Goal: Task Accomplishment & Management: Use online tool/utility

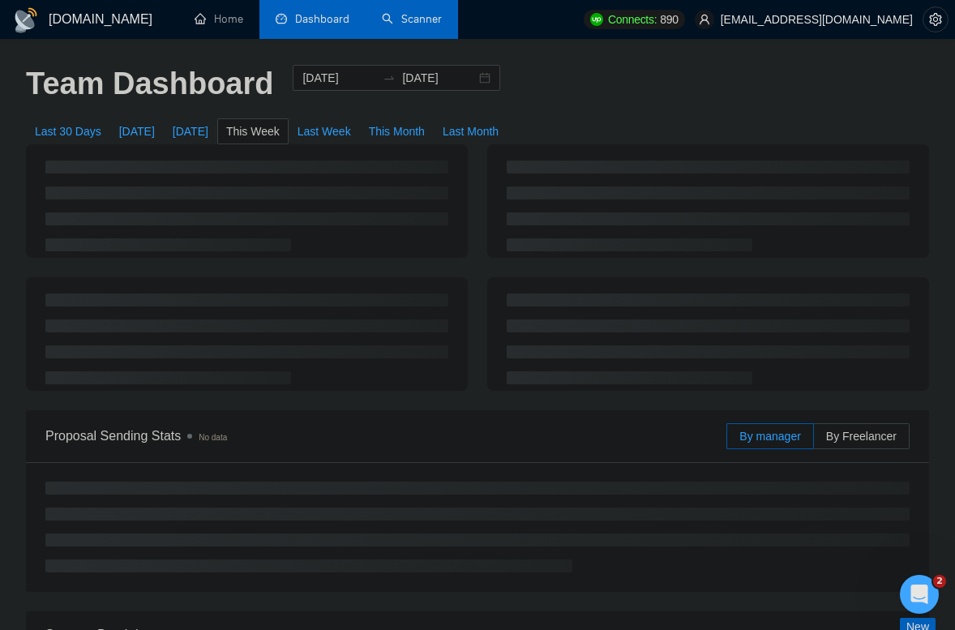
click at [437, 26] on link "Scanner" at bounding box center [412, 19] width 60 height 14
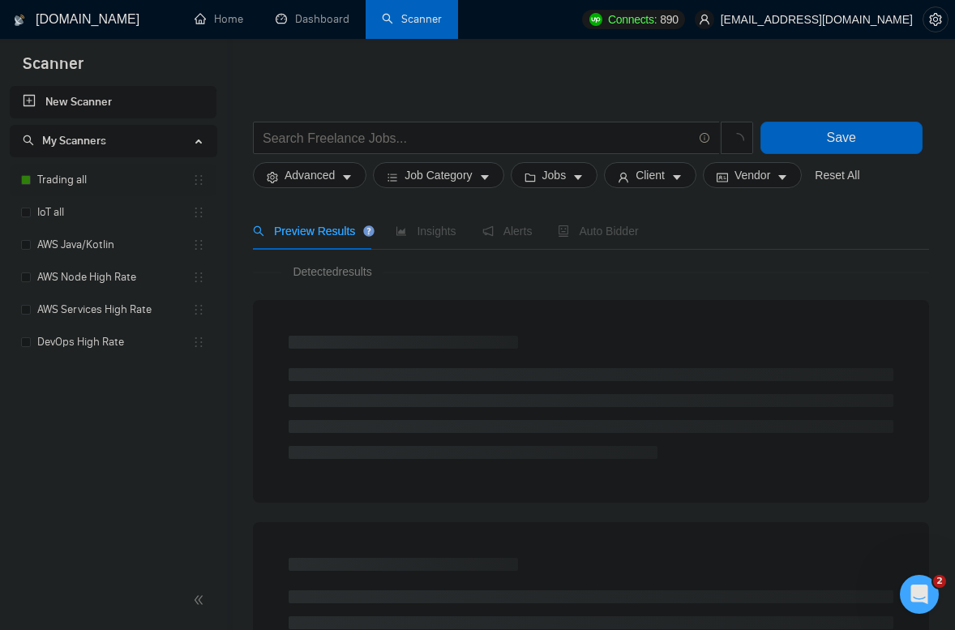
click at [72, 174] on link "Trading all" at bounding box center [114, 180] width 155 height 32
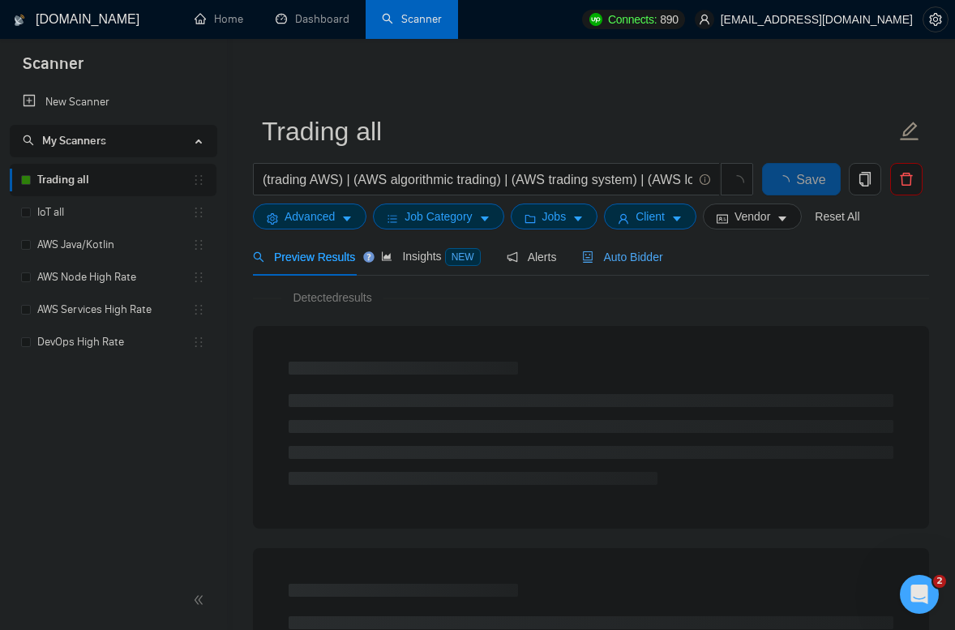
click at [620, 250] on span "Auto Bidder" at bounding box center [622, 256] width 80 height 13
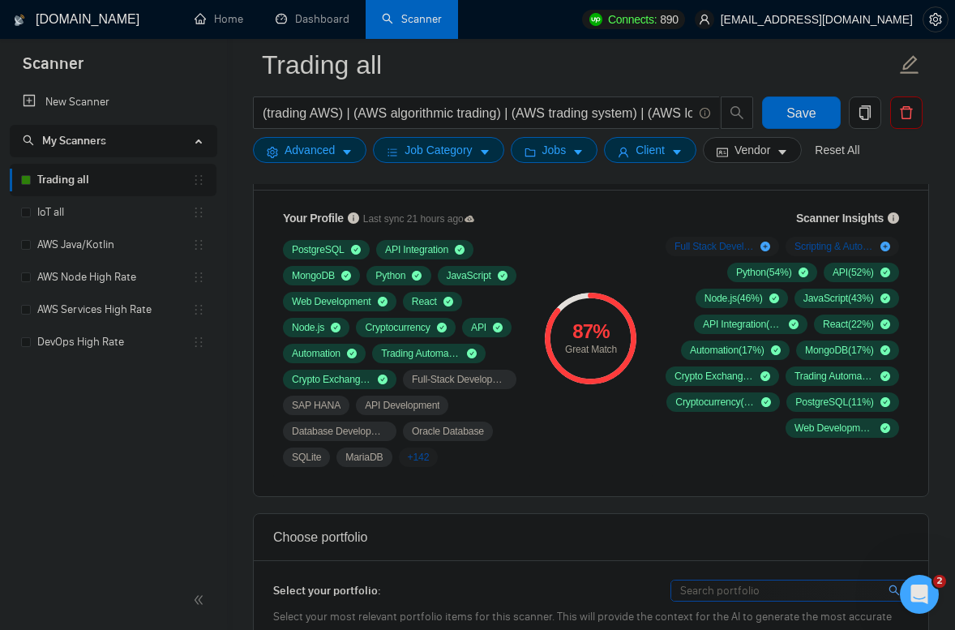
scroll to position [1096, 0]
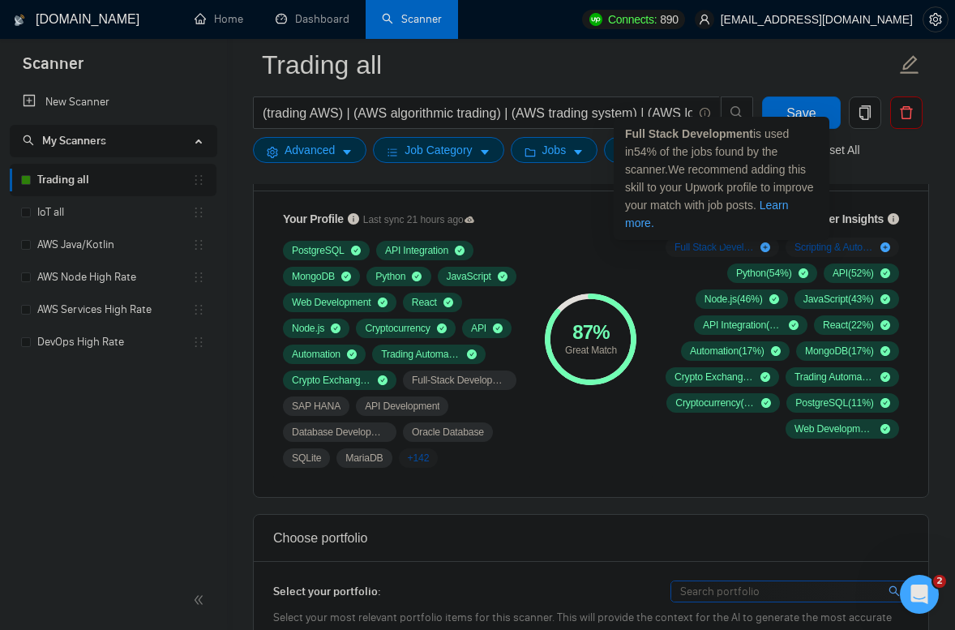
click at [764, 246] on icon "plus-circle" at bounding box center [765, 247] width 10 height 10
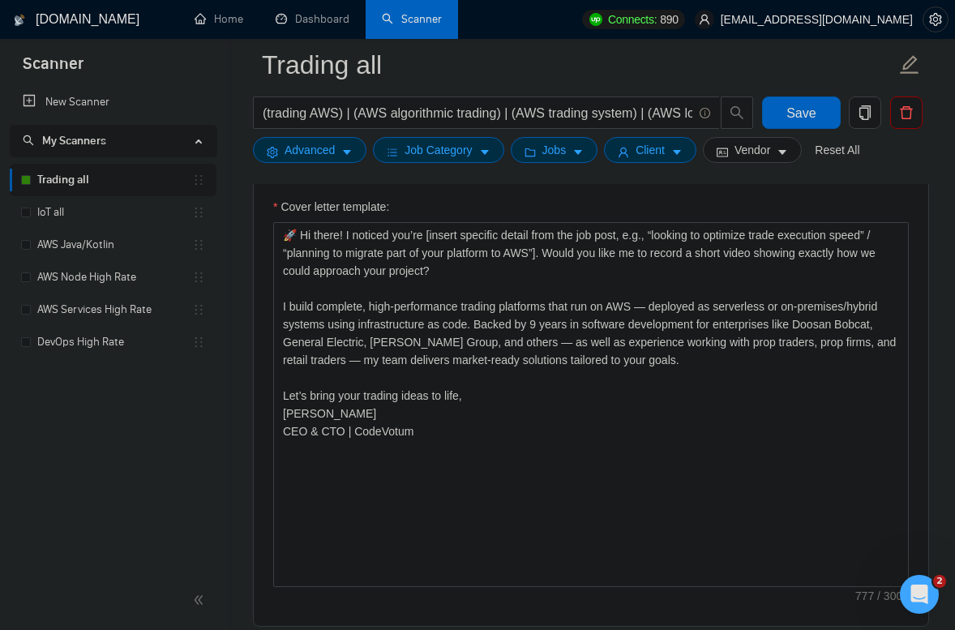
scroll to position [1945, 0]
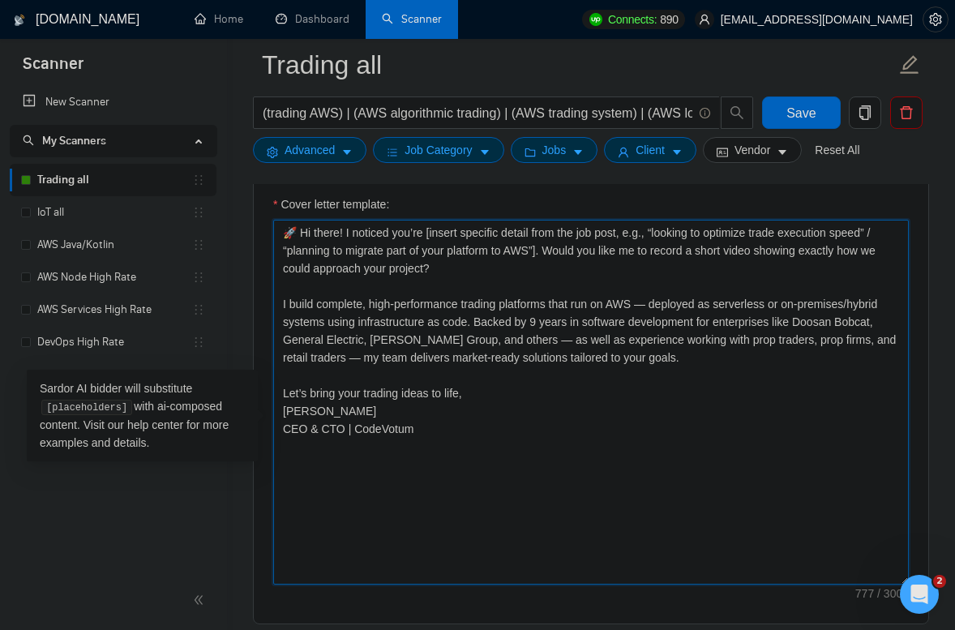
drag, startPoint x: 433, startPoint y: 257, endPoint x: 545, endPoint y: 276, distance: 113.5
click at [545, 276] on textarea "🚀 Hi there! I noticed you’re [insert specific detail from the job post, e.g., “…" at bounding box center [590, 402] width 635 height 365
click at [458, 256] on textarea "🚀 Hi there! I noticed you’re [insert specific detail from the job post, e.g., “…" at bounding box center [590, 402] width 635 height 365
drag, startPoint x: 429, startPoint y: 256, endPoint x: 550, endPoint y: 272, distance: 121.7
click at [550, 272] on textarea "🚀 Hi there! I noticed you’re [insert specific detail from the job post, e.g., “…" at bounding box center [590, 402] width 635 height 365
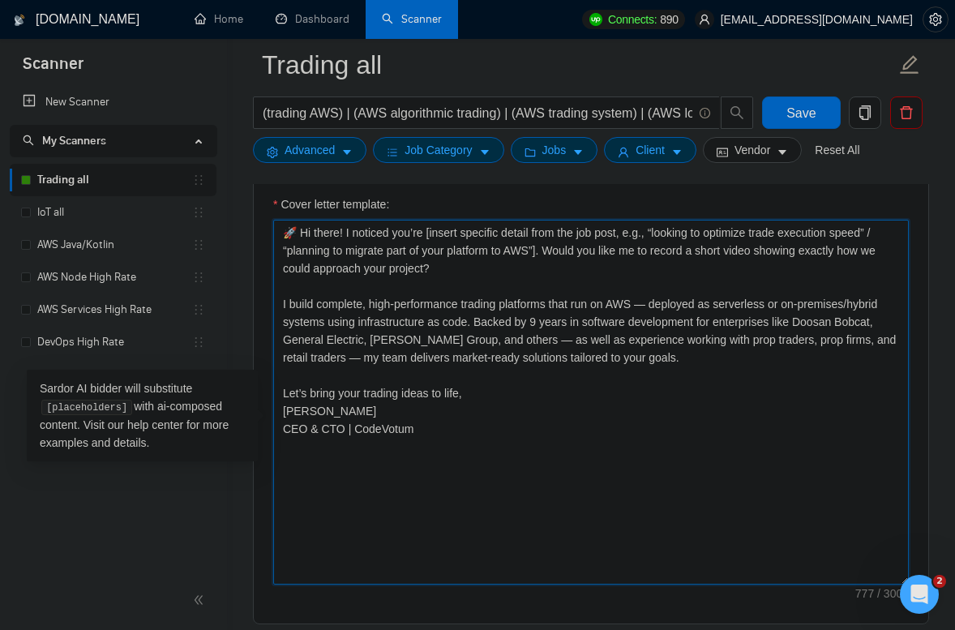
click at [434, 331] on textarea "🚀 Hi there! I noticed you’re [insert specific detail from the job post, e.g., “…" at bounding box center [590, 402] width 635 height 365
paste textarea "🚀 Hi there! I noticed you’re [mention just one clear detail from the job post —…"
click at [289, 273] on textarea "🚀 Hi there! I noticed you’re [mention just one clear detail from the job post —…" at bounding box center [590, 402] width 635 height 365
click at [285, 273] on textarea "🚀 Hi there! I noticed you’re [mention just one clear detail from the job post —…" at bounding box center [590, 402] width 635 height 365
click at [476, 385] on textarea "🚀 Hi there! I noticed you’re [mention just one clear detail from the job post —…" at bounding box center [590, 402] width 635 height 365
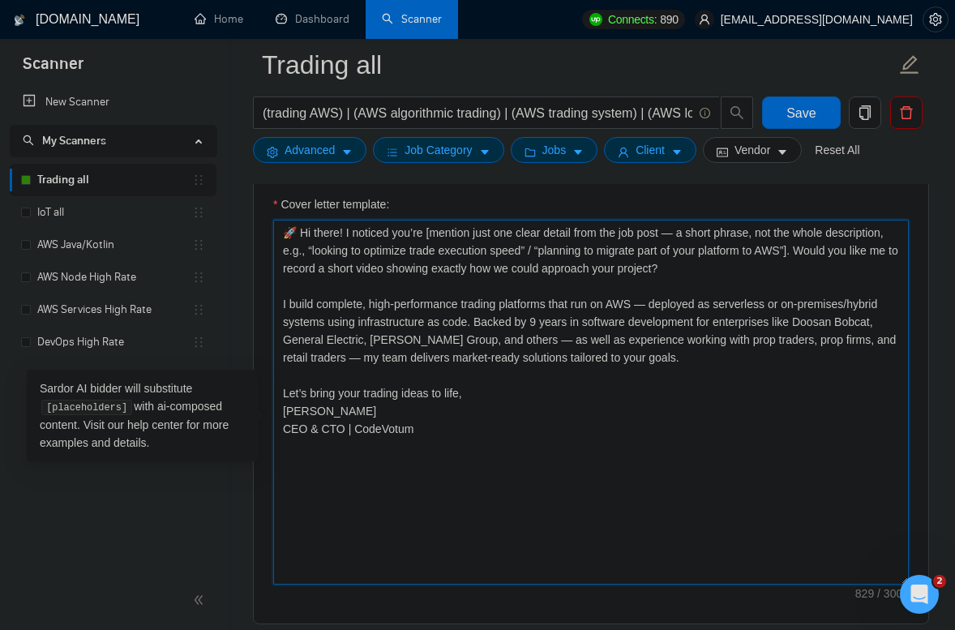
paste textarea "🚀 Hi there! I noticed you’re [mention just one main"
click at [289, 262] on textarea "🚀 Hi there! I noticed you’re [mention just one main detail from the job post — …" at bounding box center [590, 402] width 635 height 365
click at [283, 273] on textarea "🚀 Hi there! I noticed you’re [mention just one main detail from the job post — …" at bounding box center [590, 402] width 635 height 365
click at [503, 373] on textarea "🚀 Hi there! I noticed you’re [mention just one main detail from the job post — …" at bounding box center [590, 402] width 635 height 365
click at [340, 277] on textarea "🚀 Hi there! I noticed you’re [mention just one main detail from the job post — …" at bounding box center [590, 402] width 635 height 365
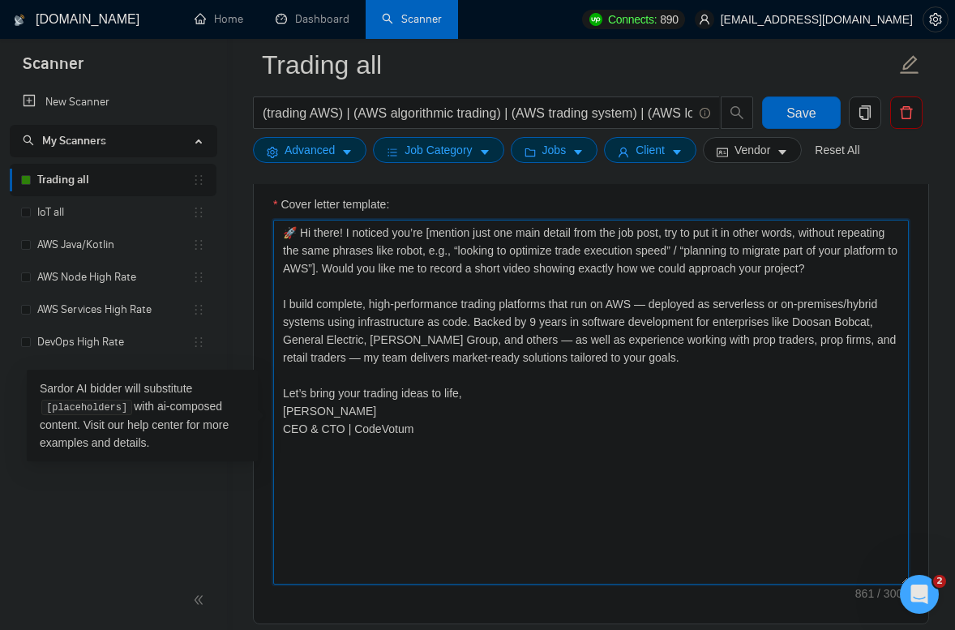
drag, startPoint x: 408, startPoint y: 293, endPoint x: 430, endPoint y: 256, distance: 42.1
click at [430, 256] on textarea "🚀 Hi there! I noticed you’re [mention just one main detail from the job post, t…" at bounding box center [590, 402] width 635 height 365
paste textarea "and rephrase it in your own words — not copy-paste, e.g., “speeding up trade ex…"
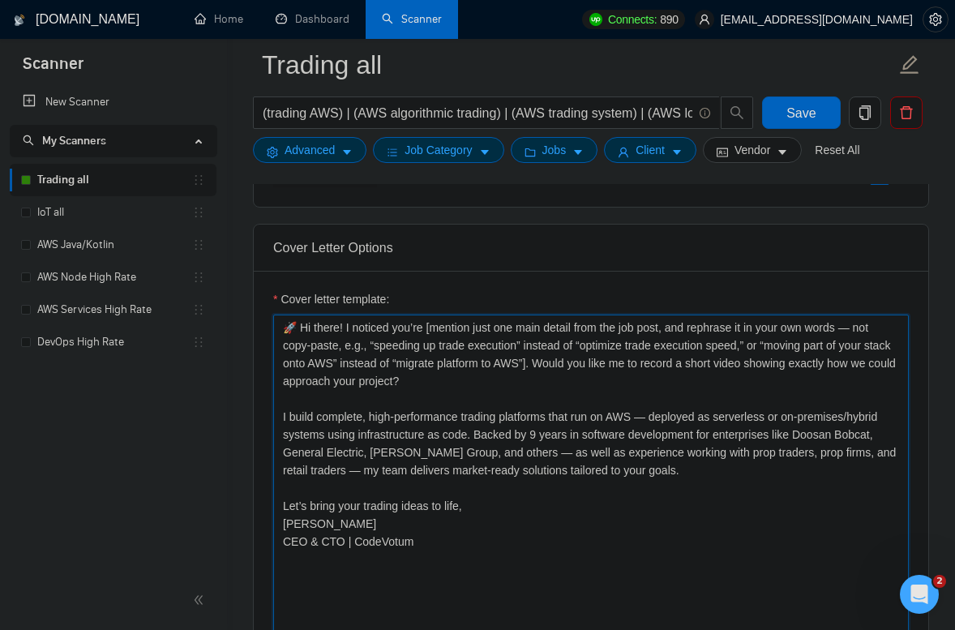
type textarea "🚀 Hi there! I noticed you’re [mention just one main detail from the job post, a…"
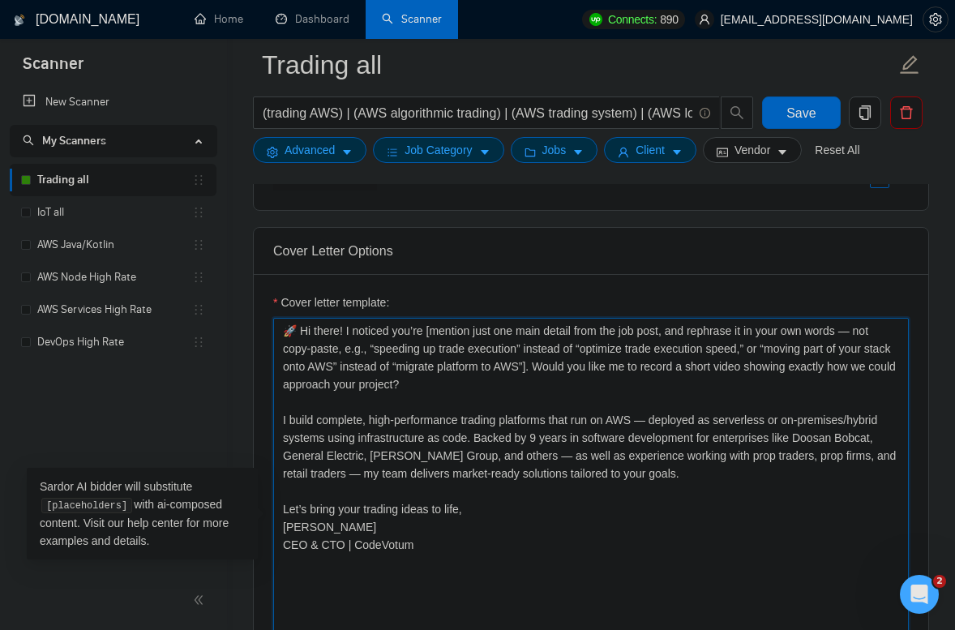
click at [447, 438] on textarea "🚀 Hi there! I noticed you’re [mention just one main detail from the job post, a…" at bounding box center [590, 500] width 635 height 365
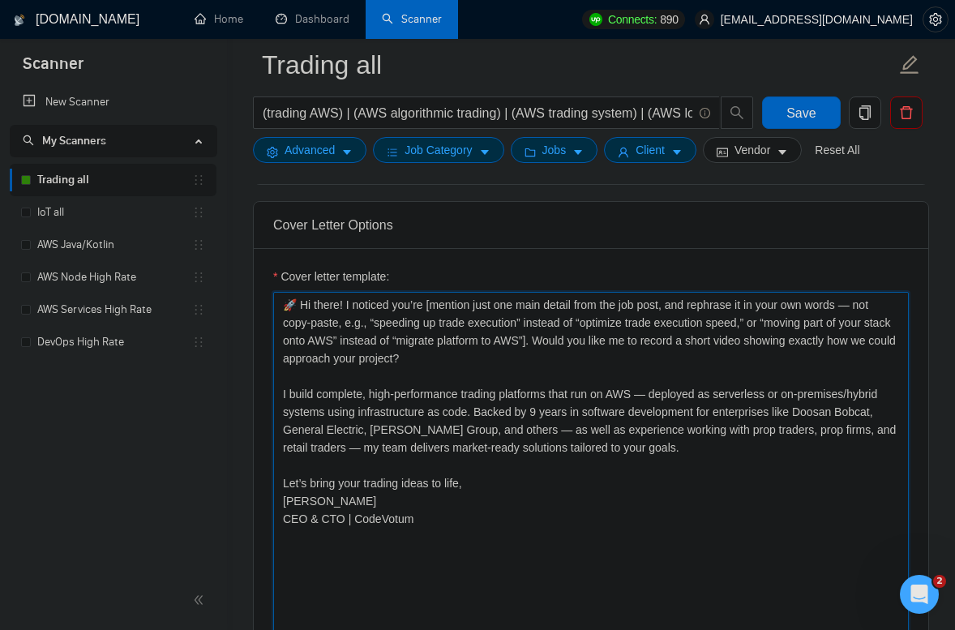
scroll to position [1888, 0]
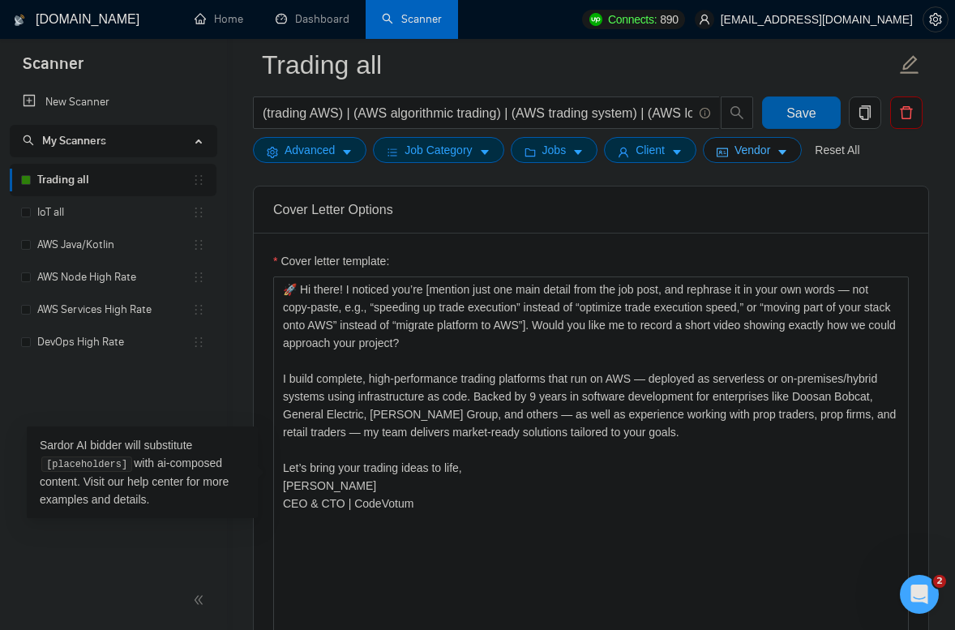
click at [795, 116] on span "Save" at bounding box center [800, 113] width 29 height 20
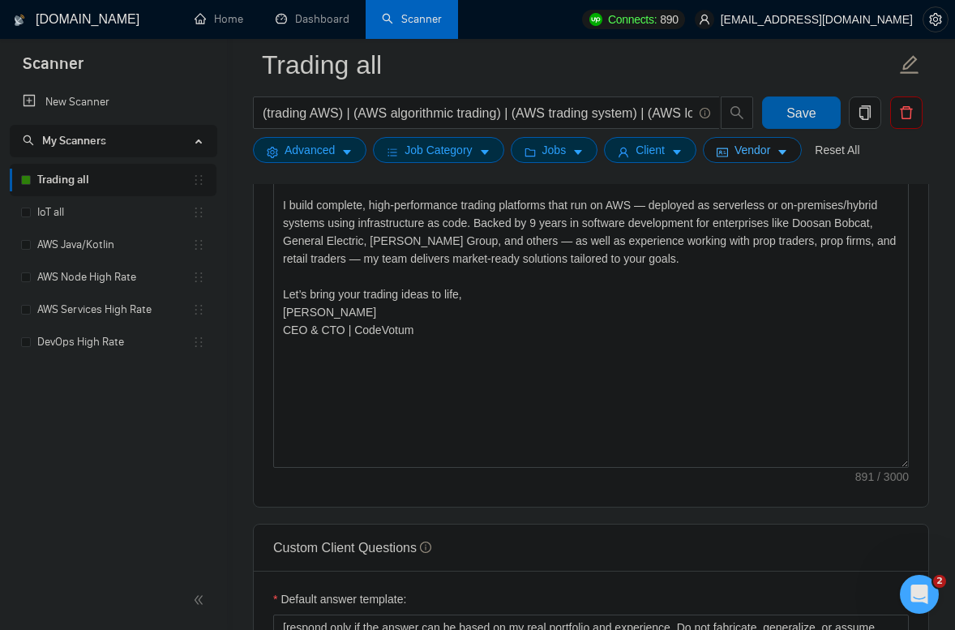
scroll to position [2050, 0]
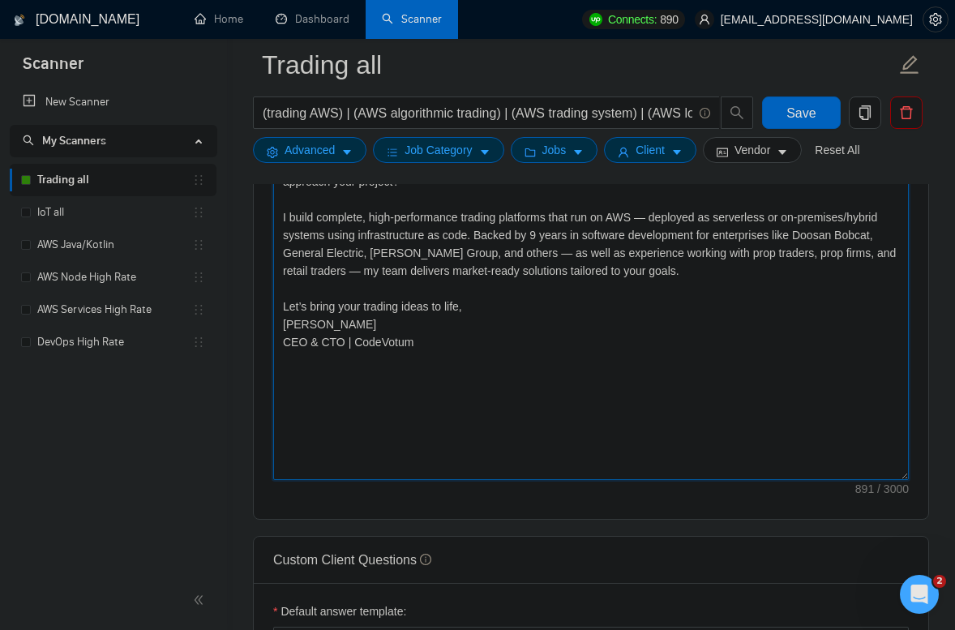
click at [515, 438] on textarea "🚀 Hi there! I noticed you’re [mention just one main detail from the job post, a…" at bounding box center [590, 297] width 635 height 365
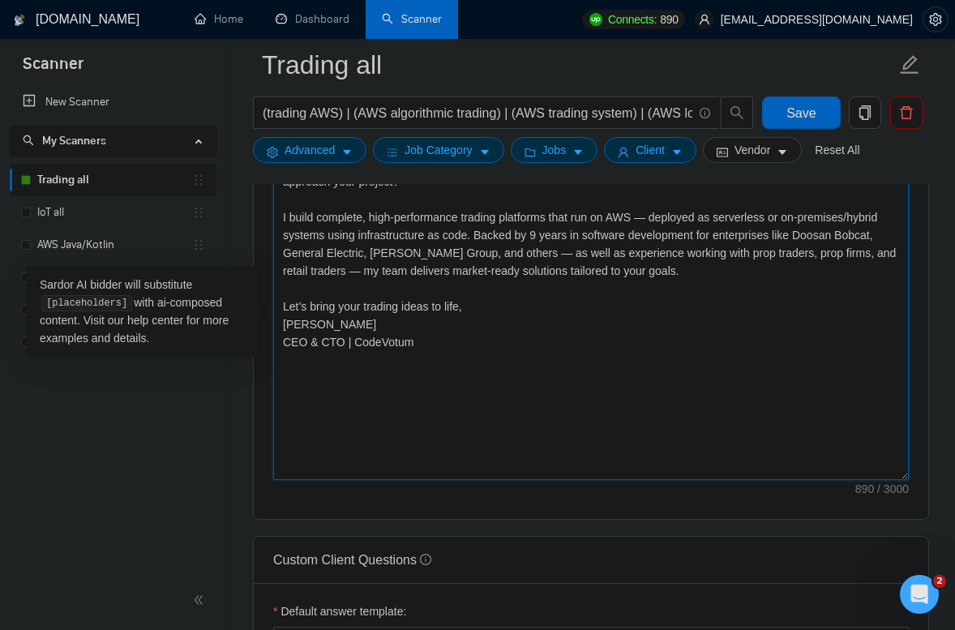
click at [515, 438] on textarea "🚀 Hi there! I noticed you’re [mention just one main detail from the job post, a…" at bounding box center [590, 297] width 635 height 365
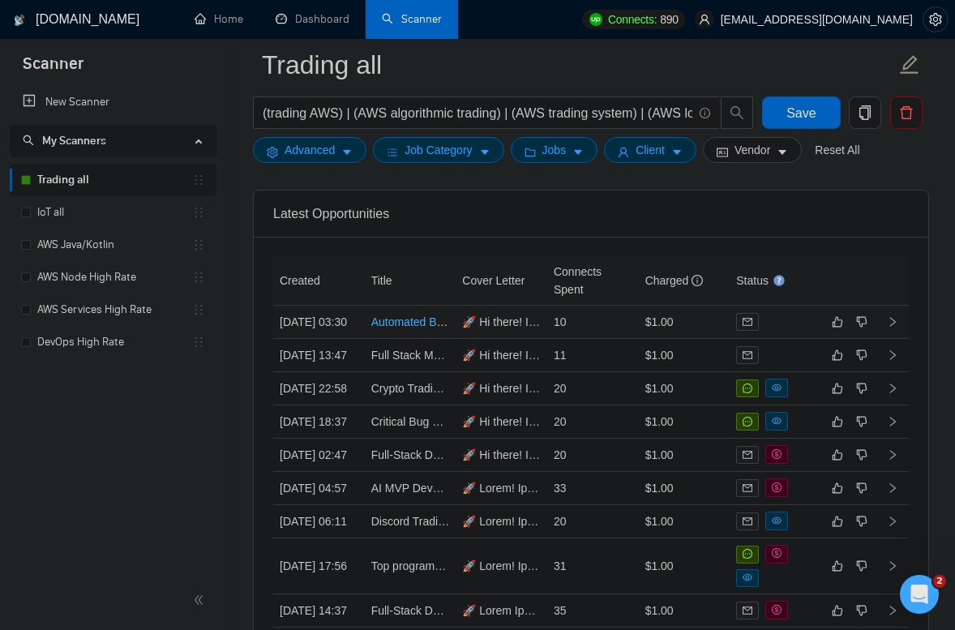
scroll to position [4450, 0]
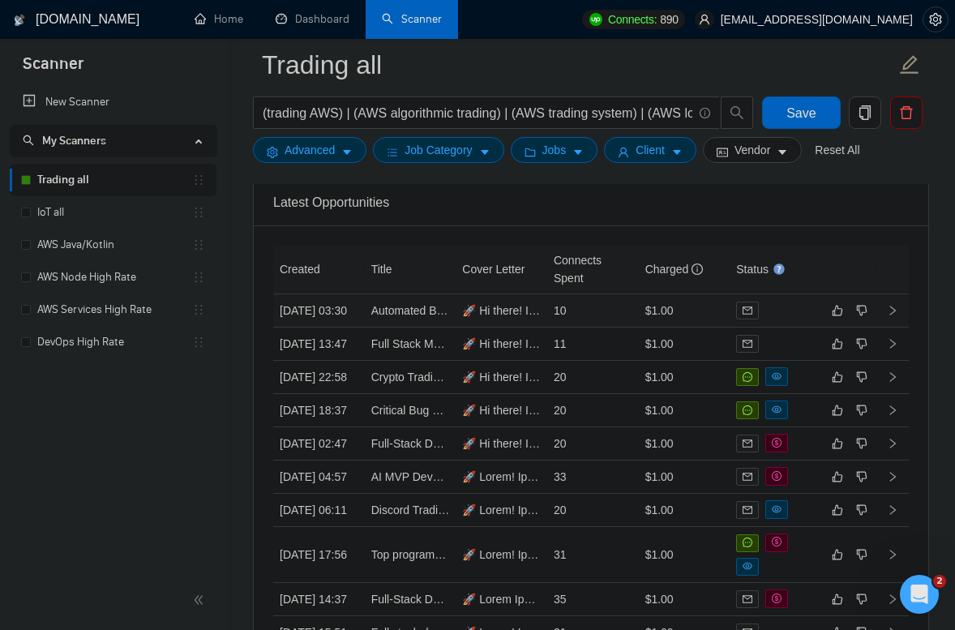
type textarea "🚀 Hi there! I noticed you’re [mention just one main detail from the job post, a…"
click at [339, 327] on td "[DATE] 03:30" at bounding box center [319, 310] width 92 height 33
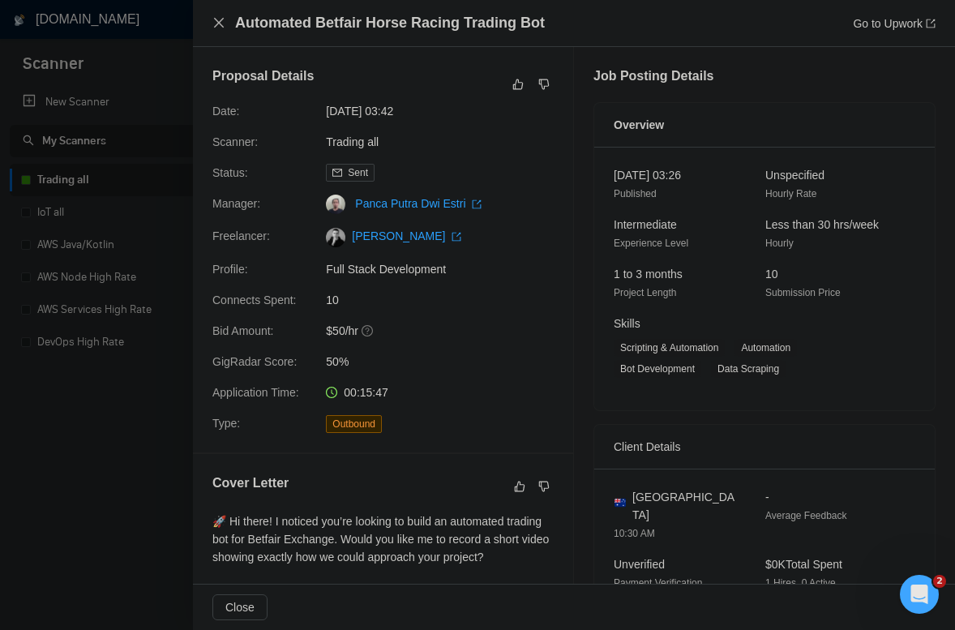
click at [221, 26] on icon "close" at bounding box center [219, 23] width 10 height 10
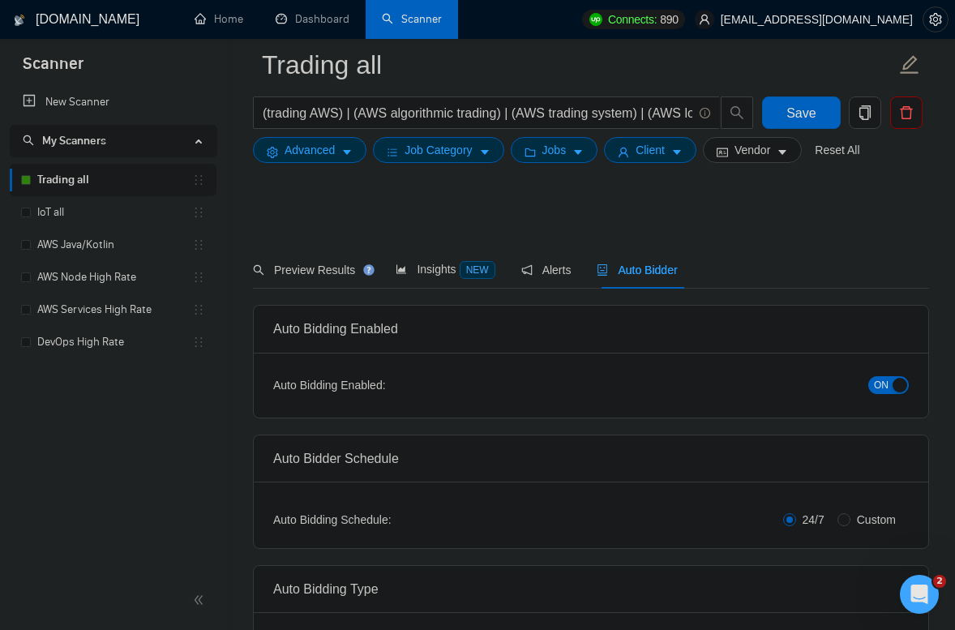
scroll to position [302, 0]
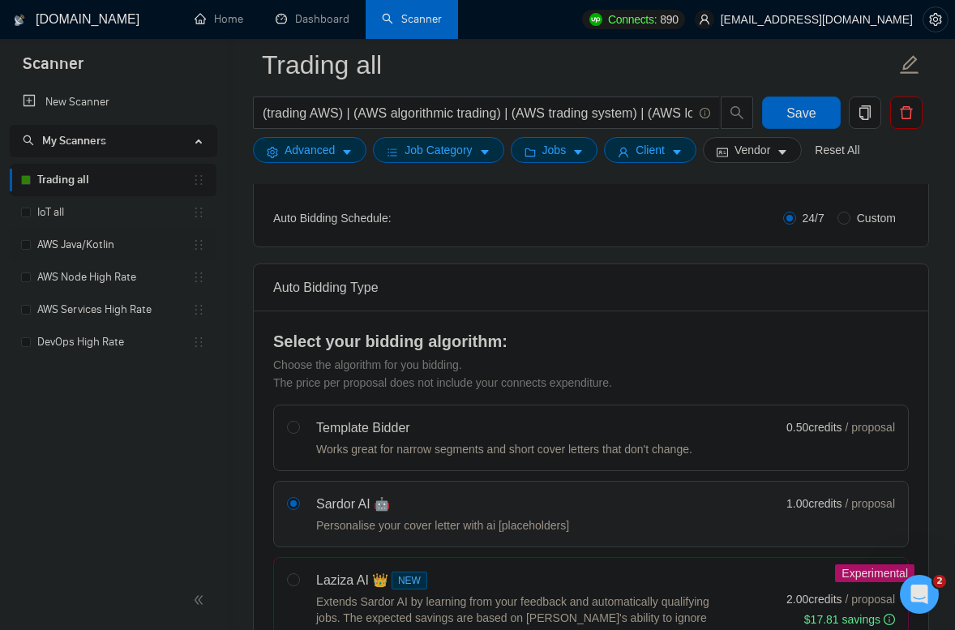
click at [94, 244] on link "AWS Java/Kotlin" at bounding box center [114, 245] width 155 height 32
click at [822, 118] on button "Save" at bounding box center [801, 112] width 78 height 32
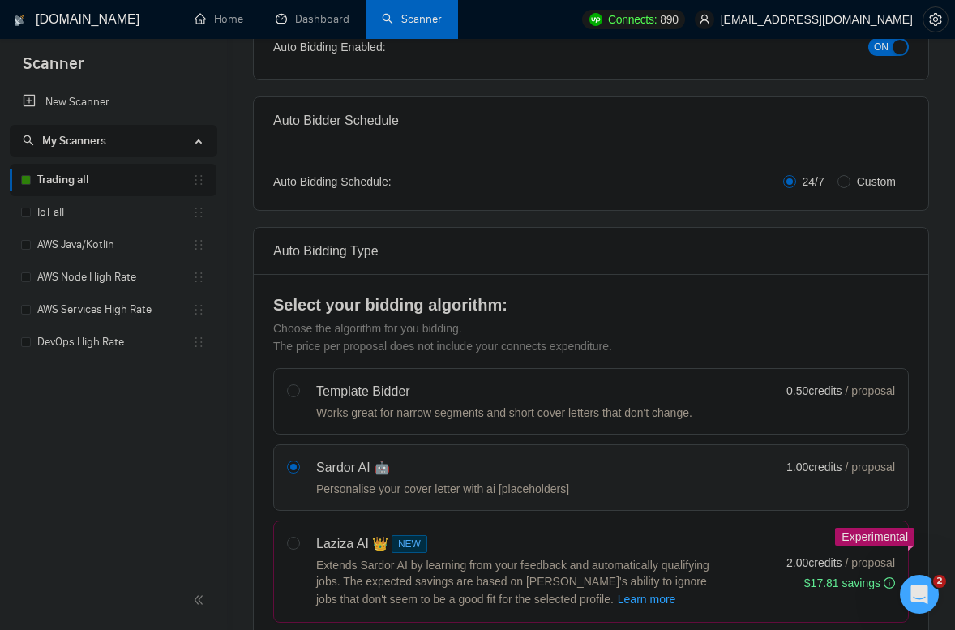
scroll to position [0, 0]
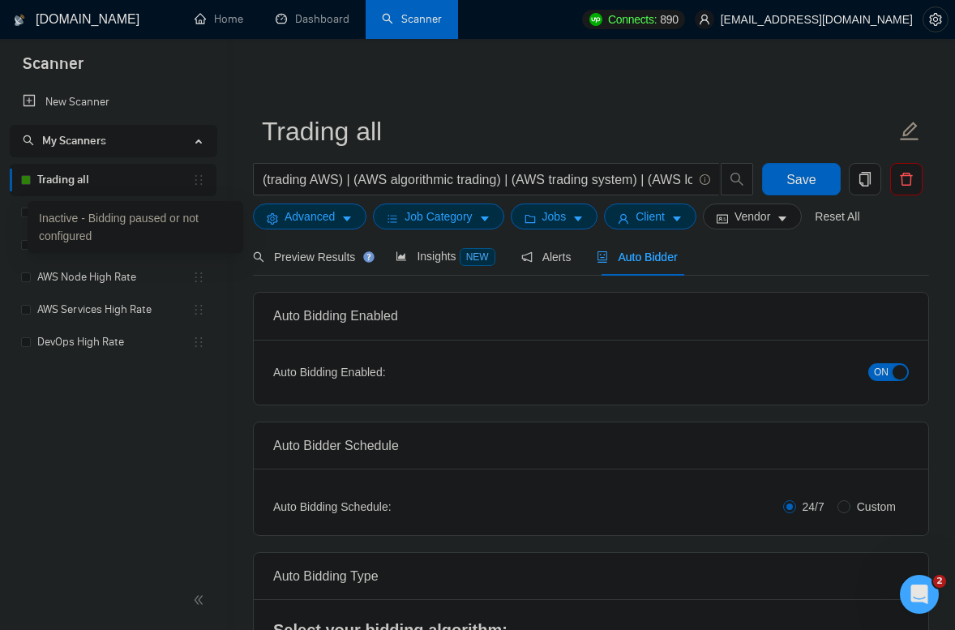
click at [68, 206] on div "Inactive - Bidding paused or not configured" at bounding box center [136, 227] width 216 height 52
click at [75, 215] on link "IoT all" at bounding box center [114, 212] width 155 height 32
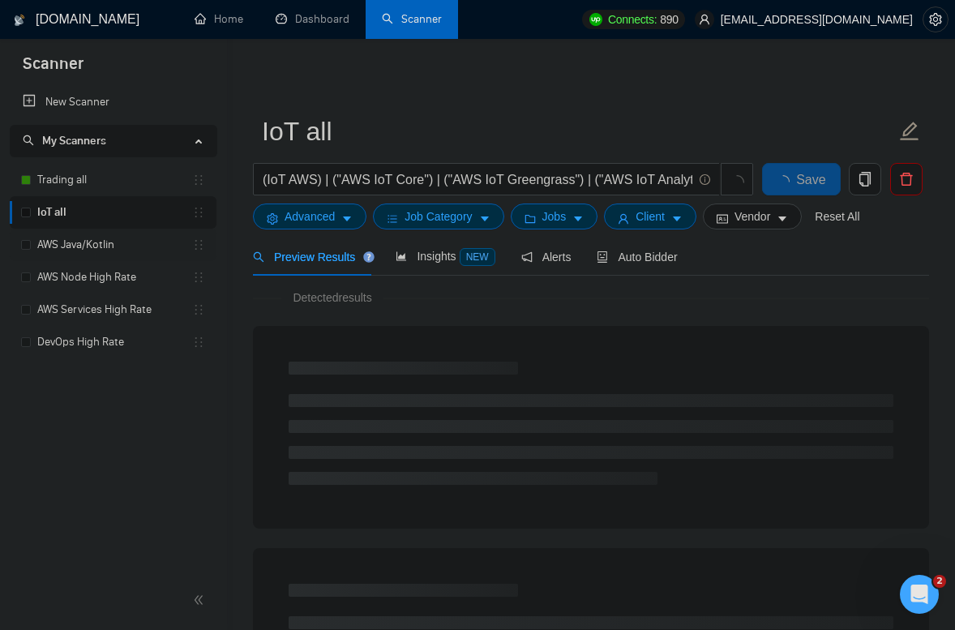
click at [75, 253] on link "AWS Java/Kotlin" at bounding box center [114, 245] width 155 height 32
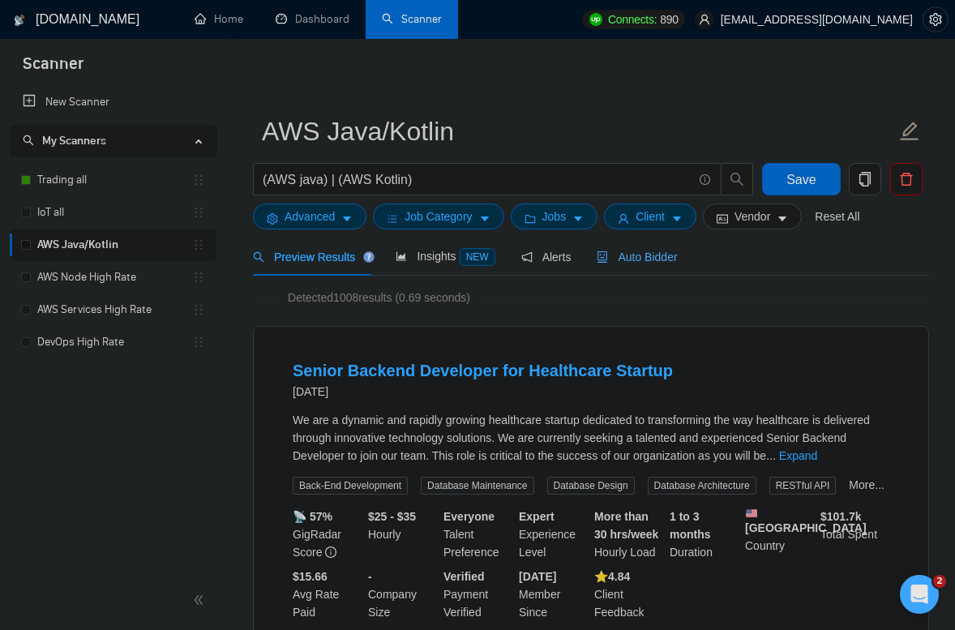
click at [635, 262] on span "Auto Bidder" at bounding box center [637, 256] width 80 height 13
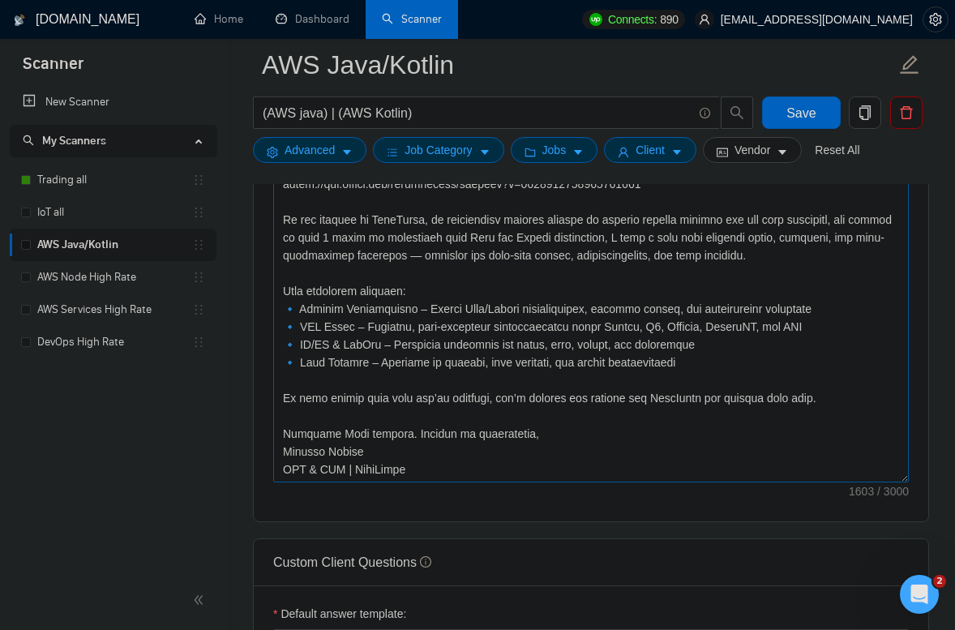
scroll to position [2005, 0]
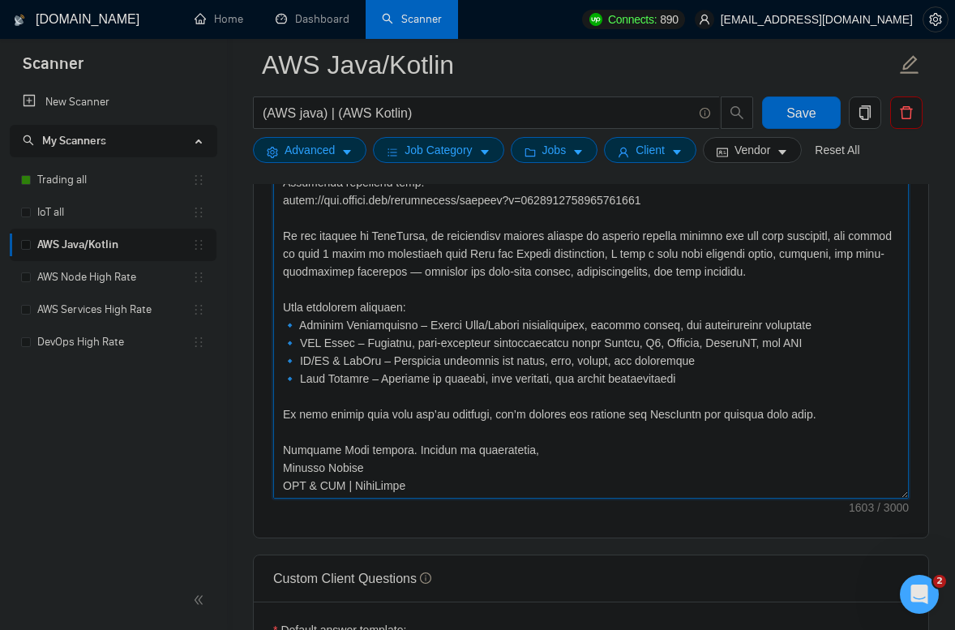
click at [541, 454] on textarea "Cover letter template:" at bounding box center [590, 316] width 635 height 365
drag, startPoint x: 550, startPoint y: 452, endPoint x: 278, endPoint y: 453, distance: 271.5
click at [278, 452] on textarea "Cover letter template:" at bounding box center [590, 316] width 635 height 365
drag, startPoint x: 427, startPoint y: 482, endPoint x: 242, endPoint y: 456, distance: 187.4
click at [242, 456] on div "[DOMAIN_NAME] Home Dashboard Scanner Connects: 890 [EMAIL_ADDRESS][DOMAIN_NAME]…" at bounding box center [591, 619] width 728 height 5249
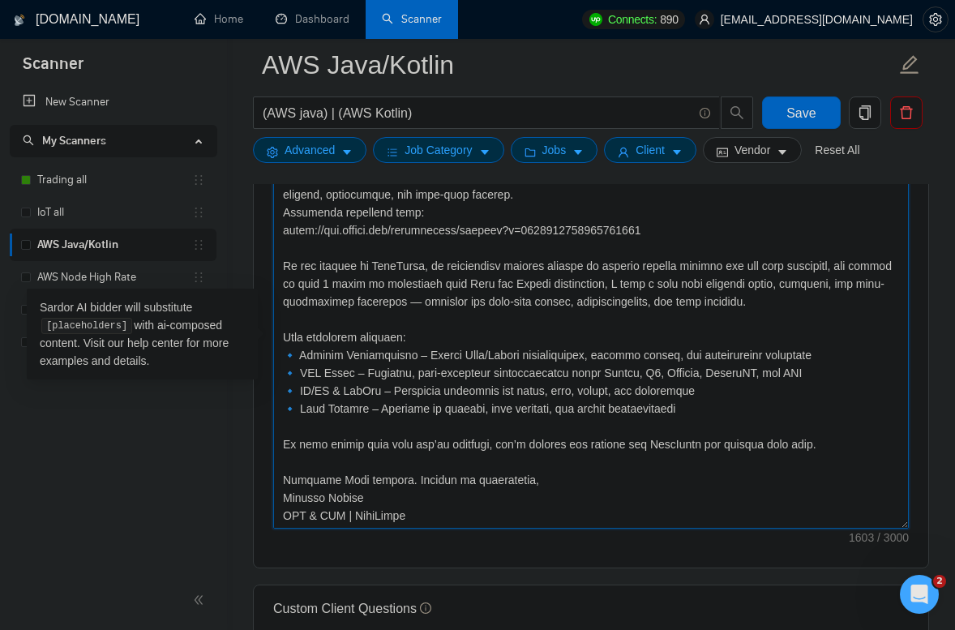
scroll to position [1995, 0]
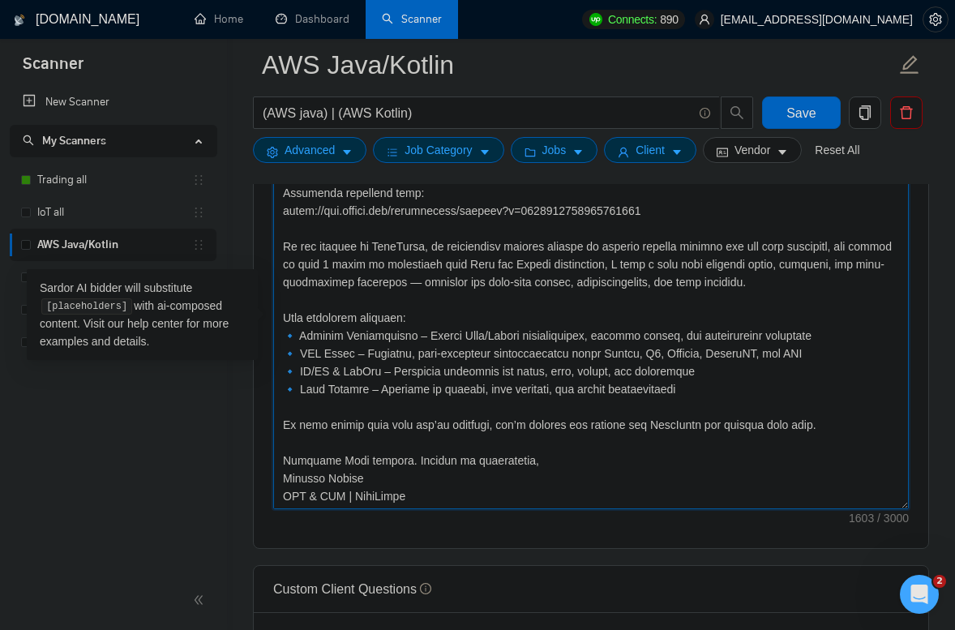
click at [460, 458] on textarea "Cover letter template:" at bounding box center [590, 326] width 635 height 365
click at [533, 459] on textarea "Cover letter template:" at bounding box center [590, 326] width 635 height 365
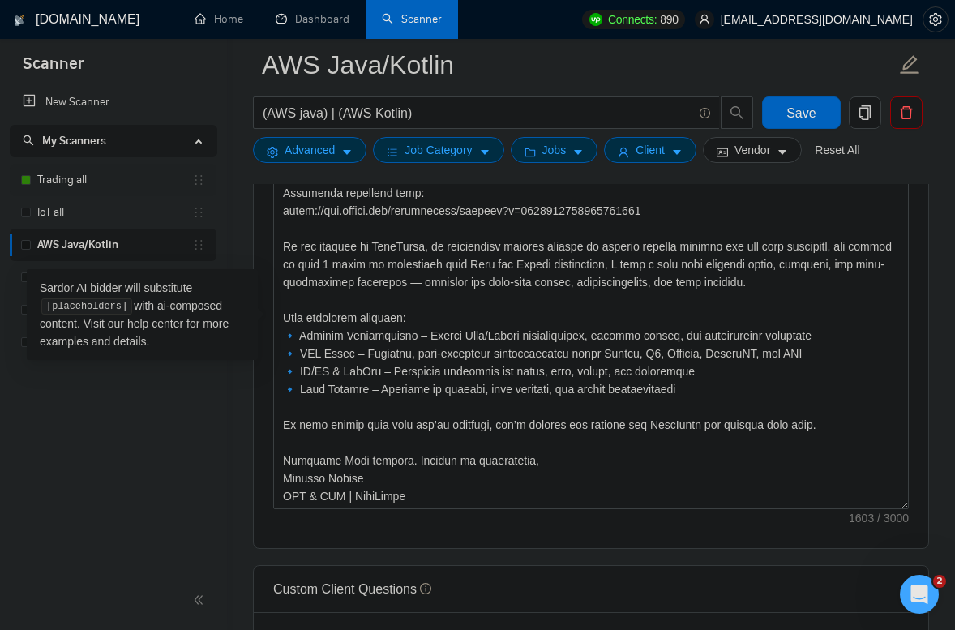
click at [99, 186] on link "Trading all" at bounding box center [114, 180] width 155 height 32
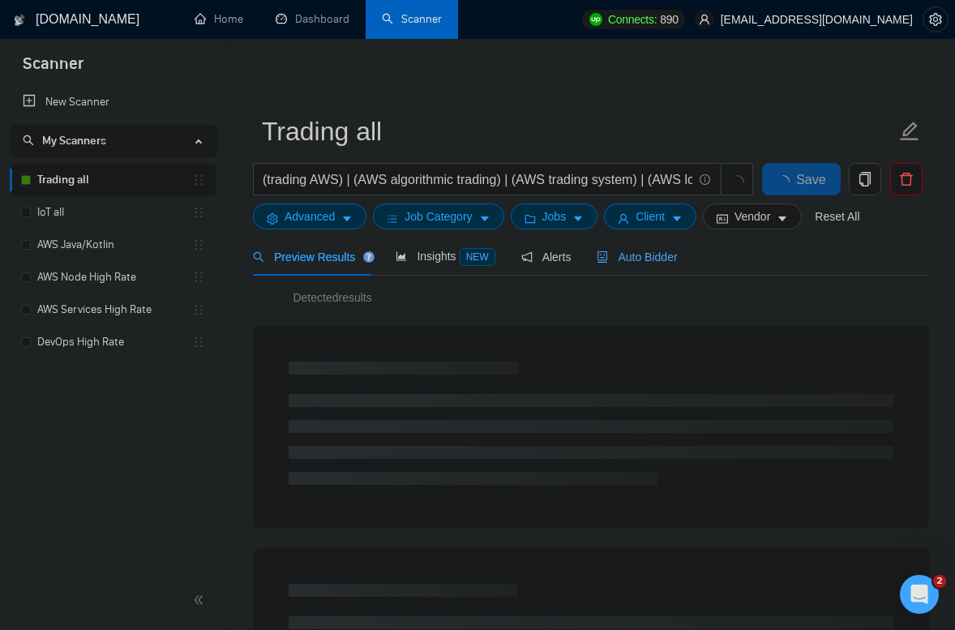
click at [631, 256] on span "Auto Bidder" at bounding box center [637, 256] width 80 height 13
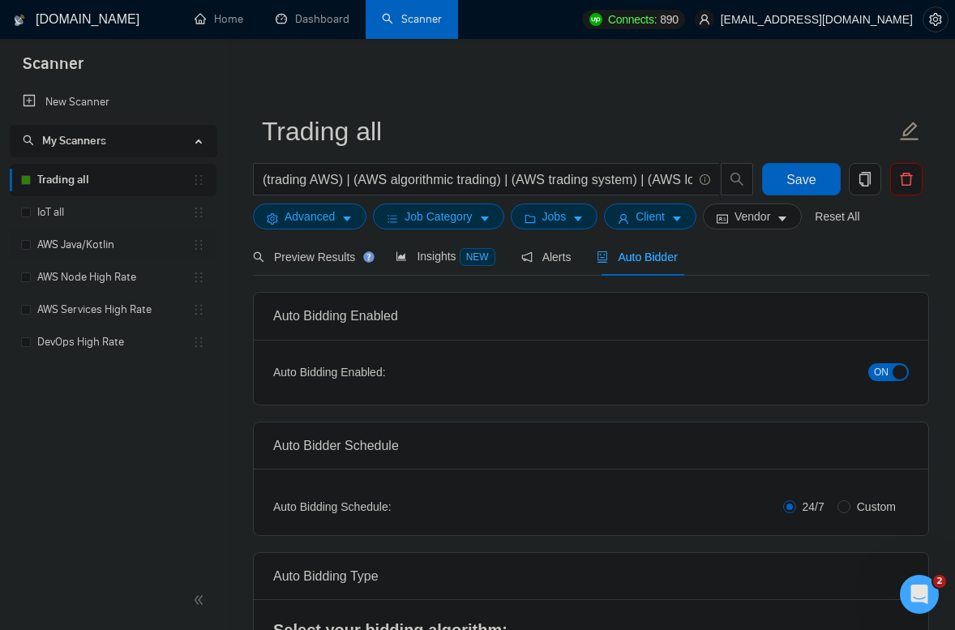
click at [100, 235] on link "AWS Java/Kotlin" at bounding box center [114, 245] width 155 height 32
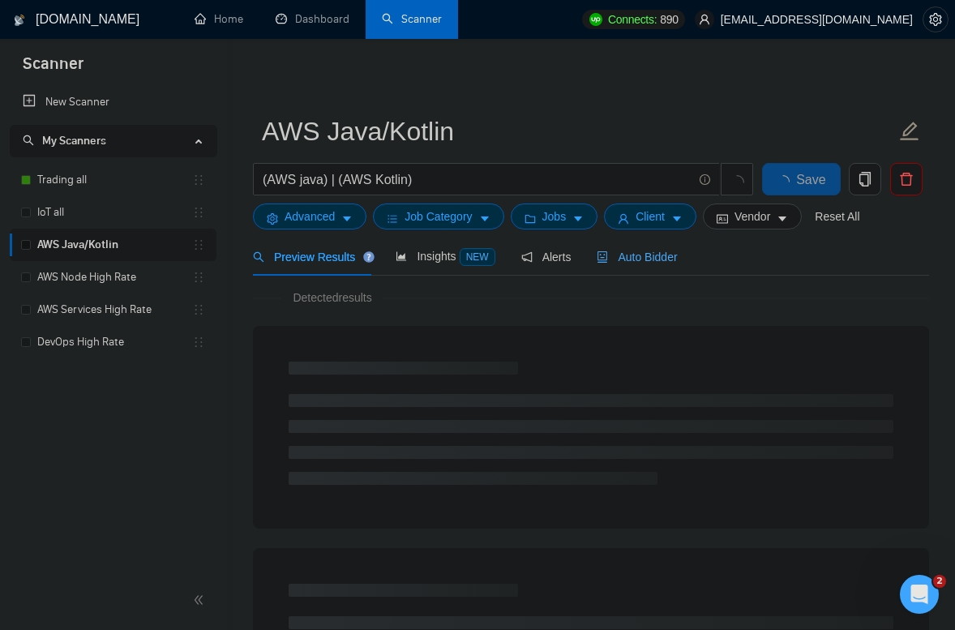
click at [653, 255] on span "Auto Bidder" at bounding box center [637, 256] width 80 height 13
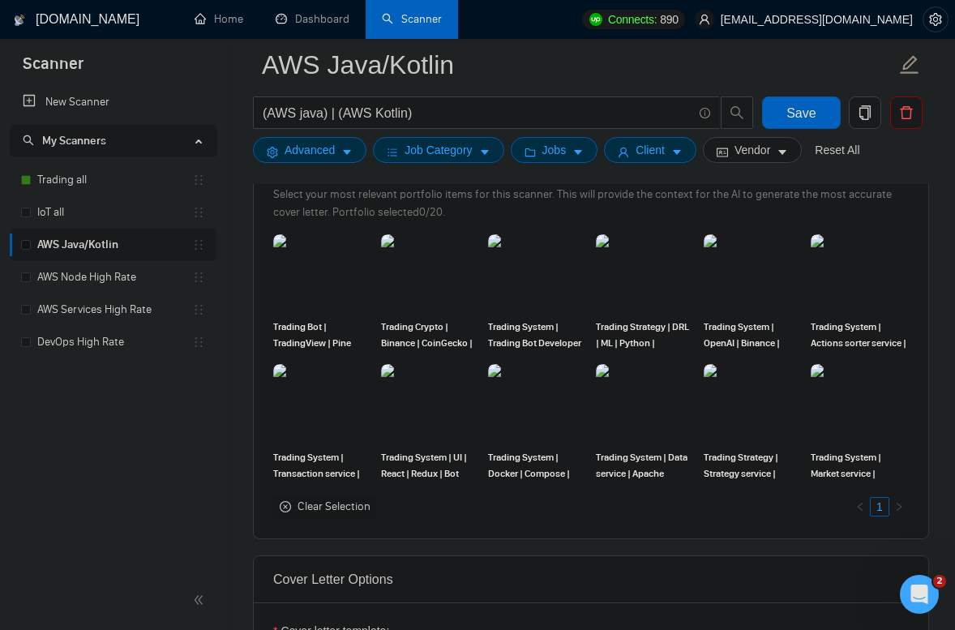
scroll to position [1494, 0]
click at [525, 275] on img at bounding box center [537, 272] width 95 height 75
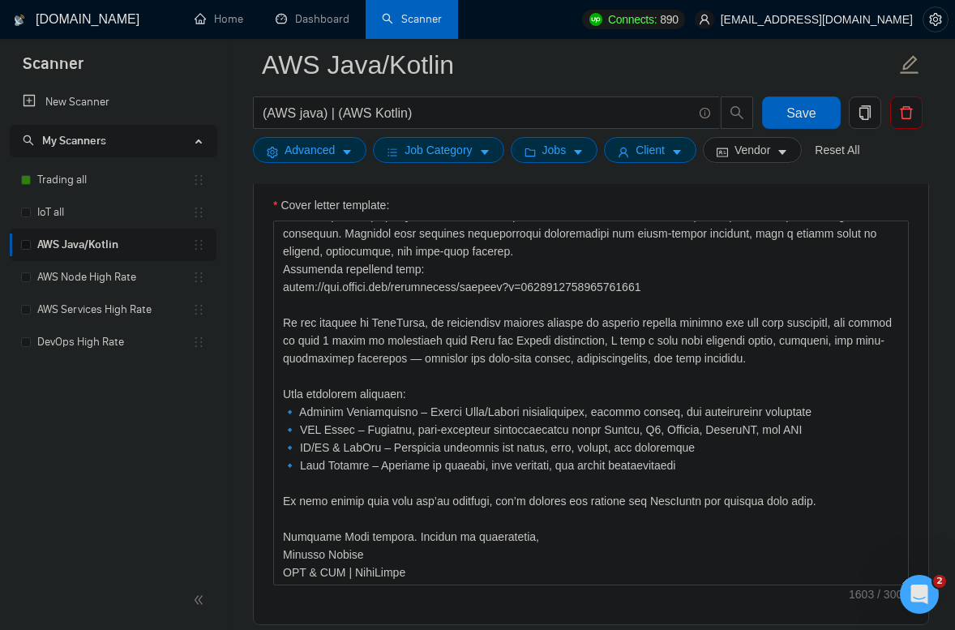
scroll to position [1923, 0]
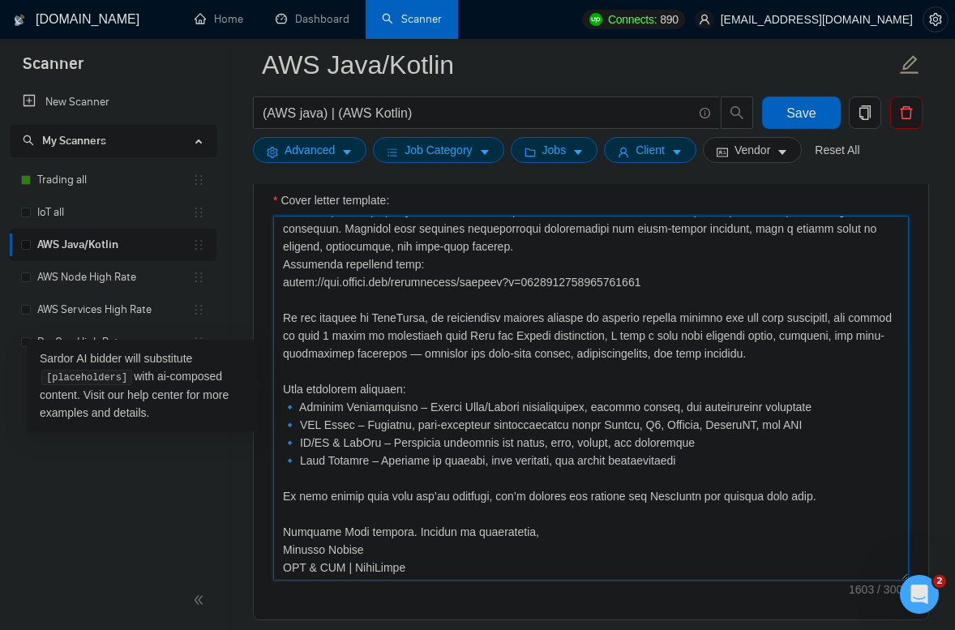
click at [477, 421] on textarea "Cover letter template:" at bounding box center [590, 398] width 635 height 365
paste textarea "🚀 Hi there! I noticed you’re [mention just one main detail from the job post, a…"
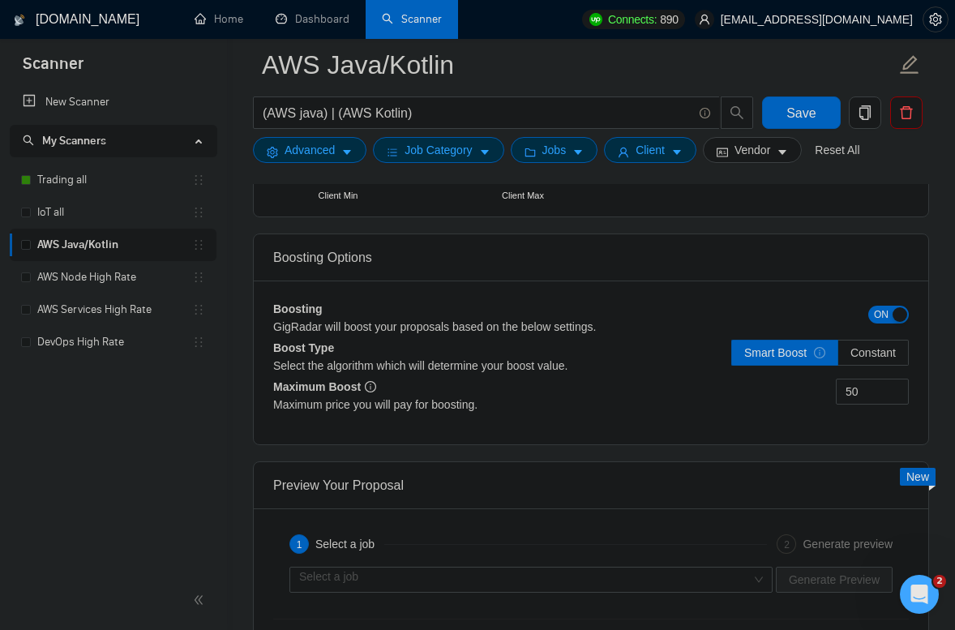
scroll to position [2996, 0]
type textarea "🚀 Hi there! I noticed you’re [mention just one main detail from the job post, a…"
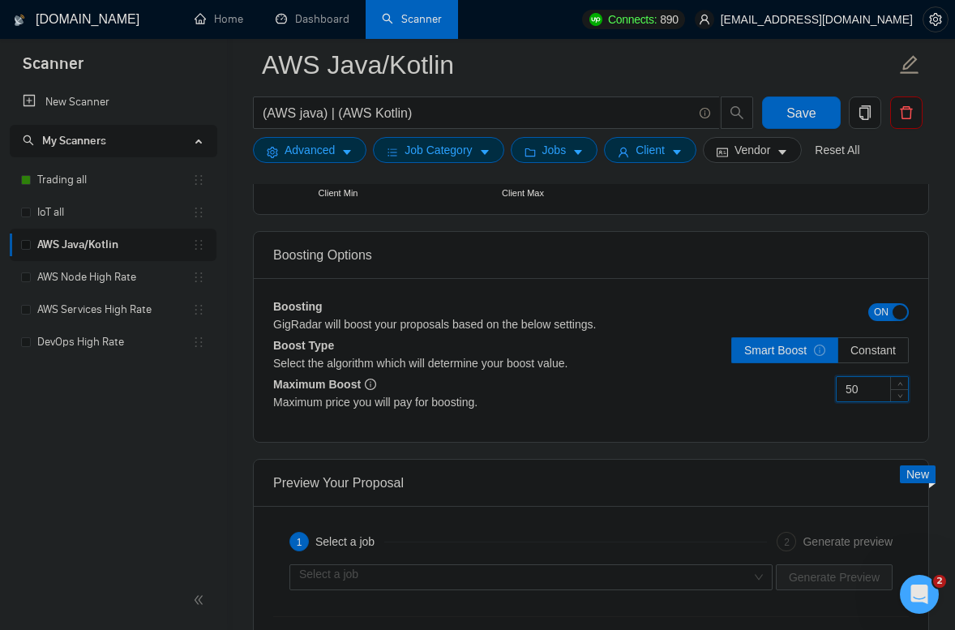
drag, startPoint x: 879, startPoint y: 381, endPoint x: 887, endPoint y: 400, distance: 20.8
click at [887, 400] on input "50" at bounding box center [871, 389] width 71 height 24
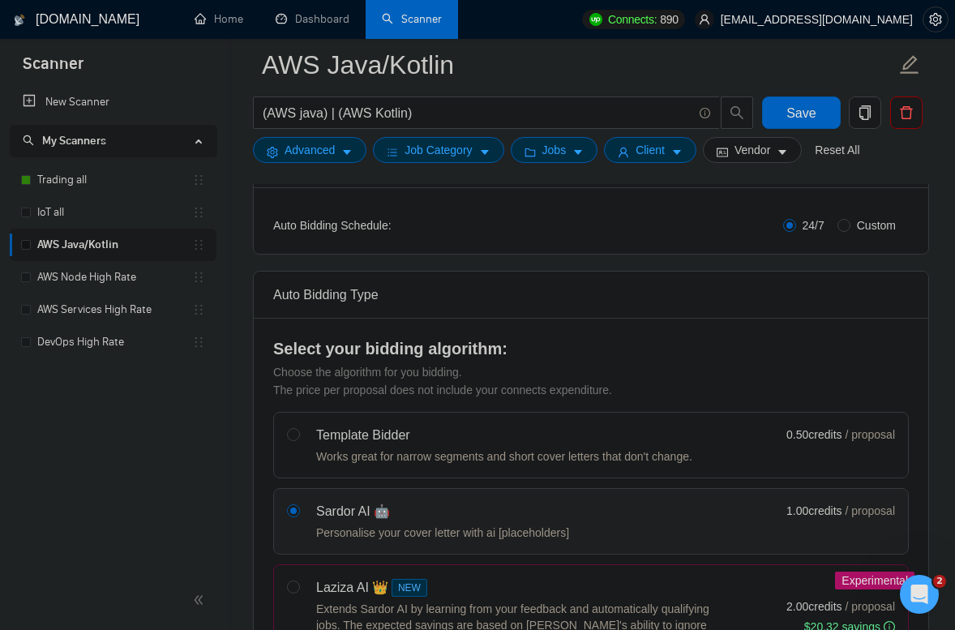
scroll to position [0, 0]
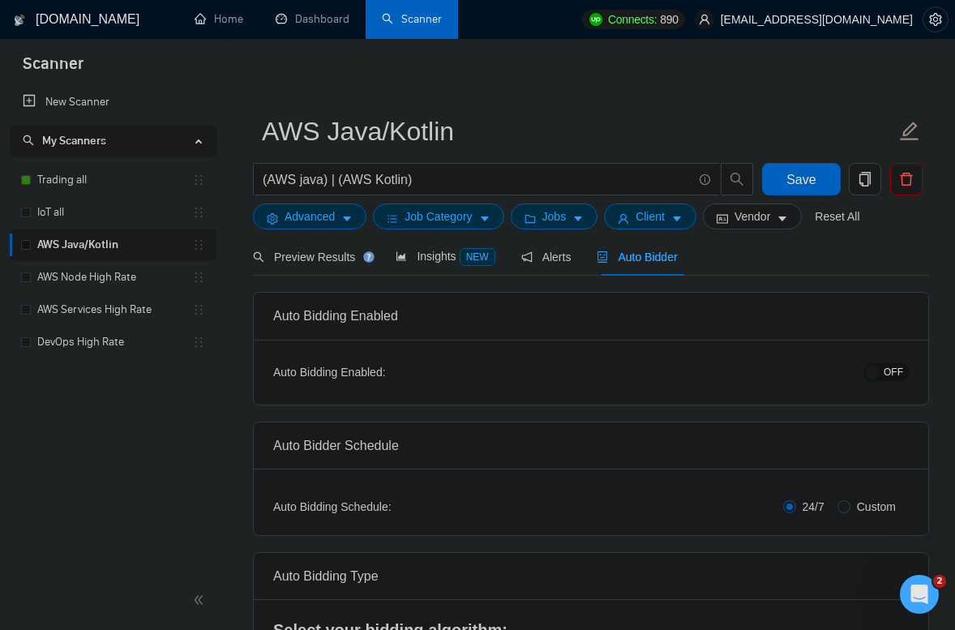
type input "30"
click at [881, 370] on button "OFF" at bounding box center [885, 372] width 45 height 18
click at [791, 180] on span "Save" at bounding box center [800, 179] width 29 height 20
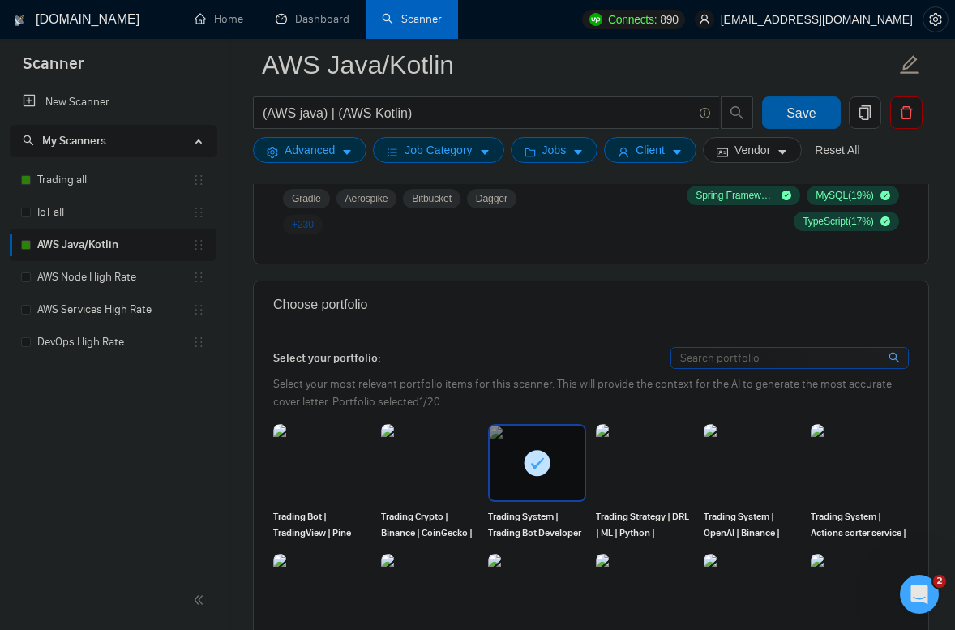
scroll to position [1296, 0]
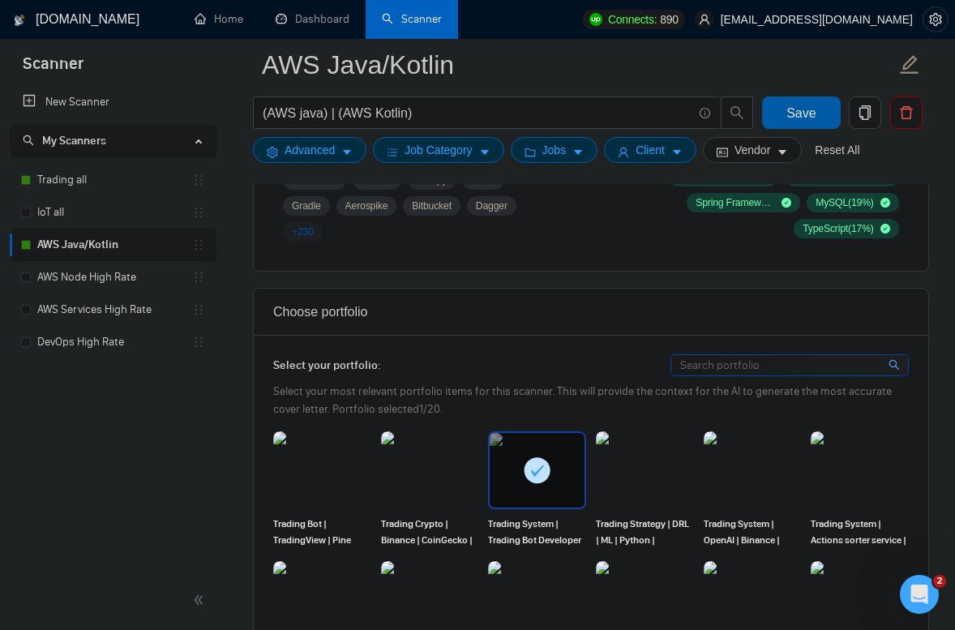
click at [803, 113] on span "Save" at bounding box center [800, 113] width 29 height 20
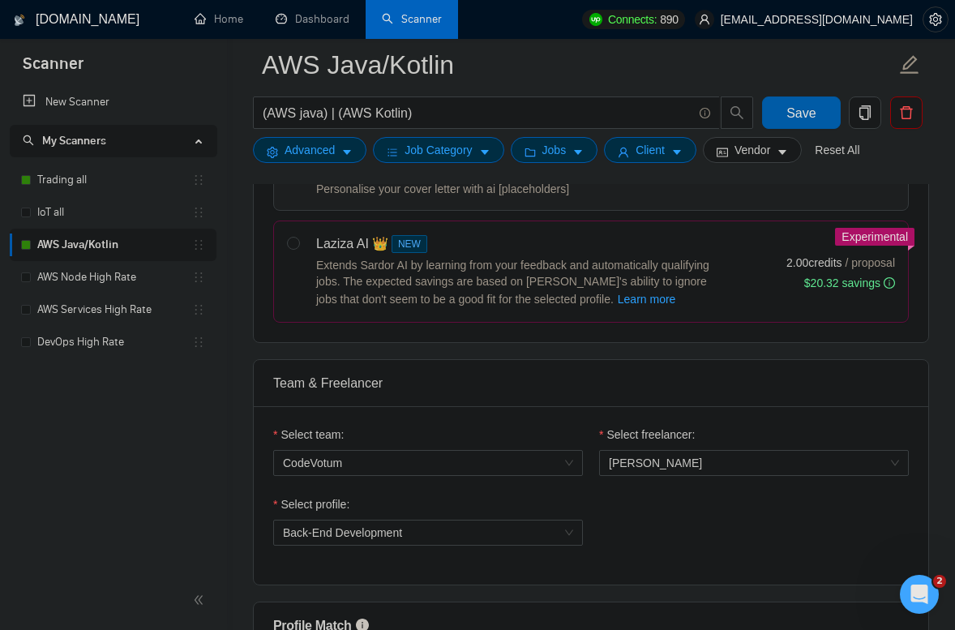
scroll to position [320, 0]
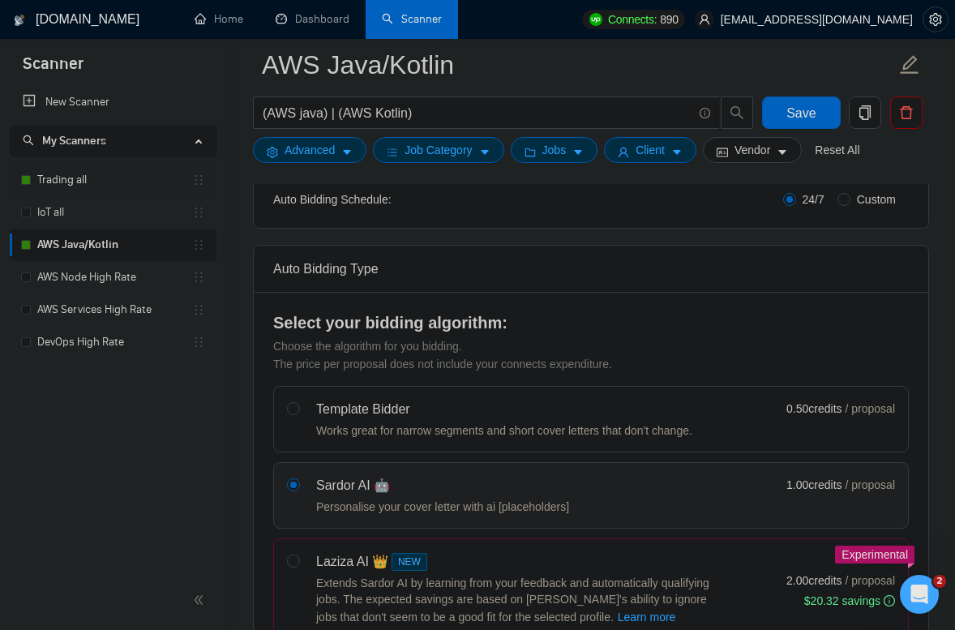
click at [96, 173] on link "Trading all" at bounding box center [114, 180] width 155 height 32
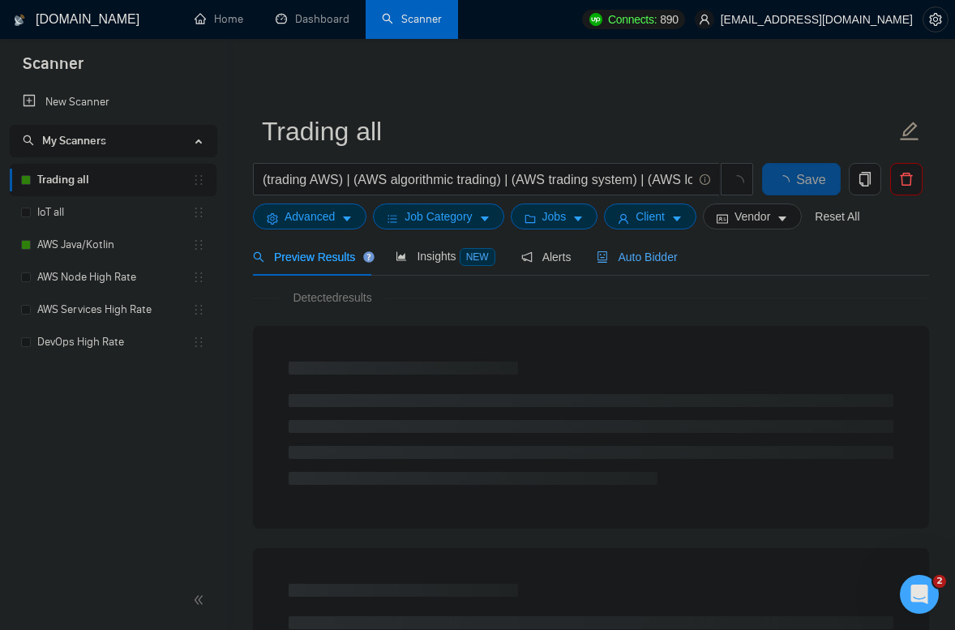
click at [639, 258] on span "Auto Bidder" at bounding box center [637, 256] width 80 height 13
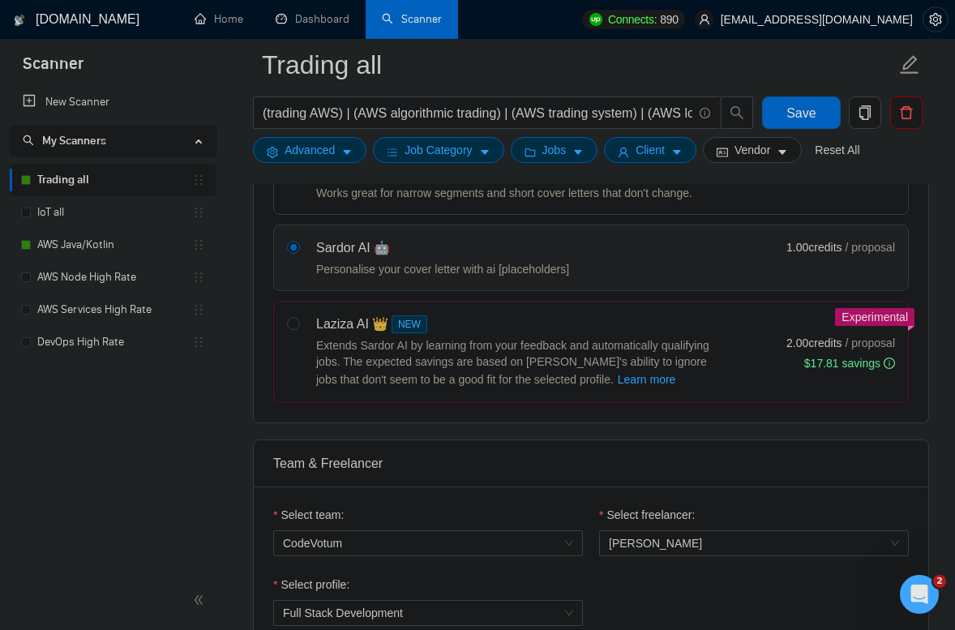
scroll to position [207, 0]
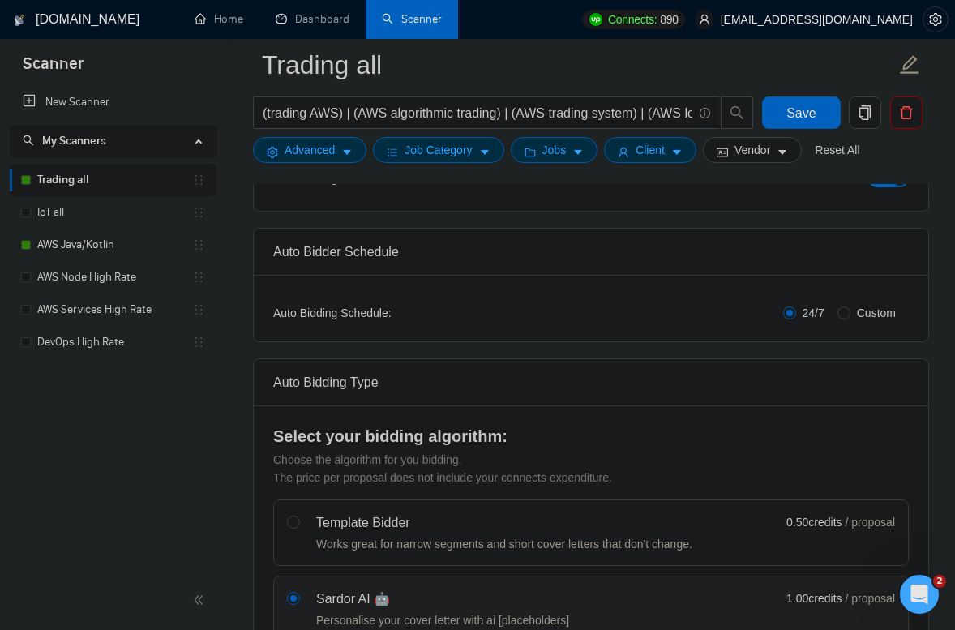
click at [105, 241] on link "AWS Java/Kotlin" at bounding box center [114, 245] width 155 height 32
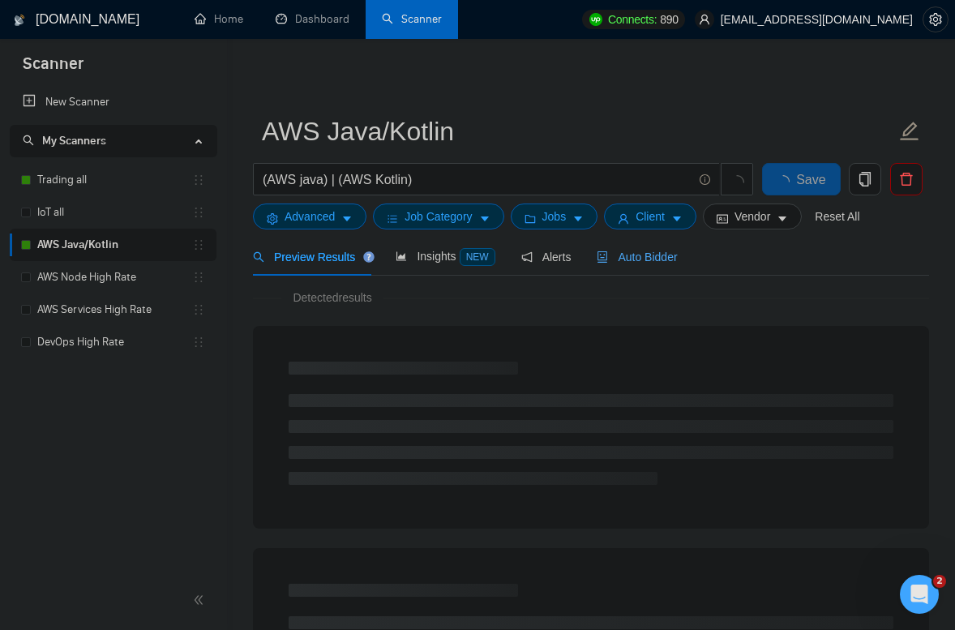
click at [644, 255] on span "Auto Bidder" at bounding box center [637, 256] width 80 height 13
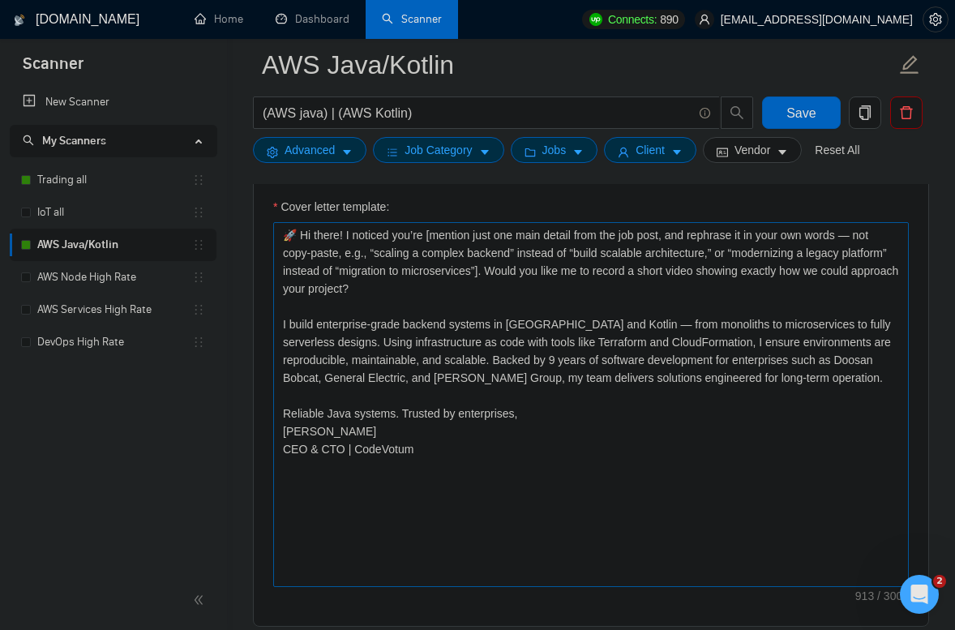
scroll to position [1914, 0]
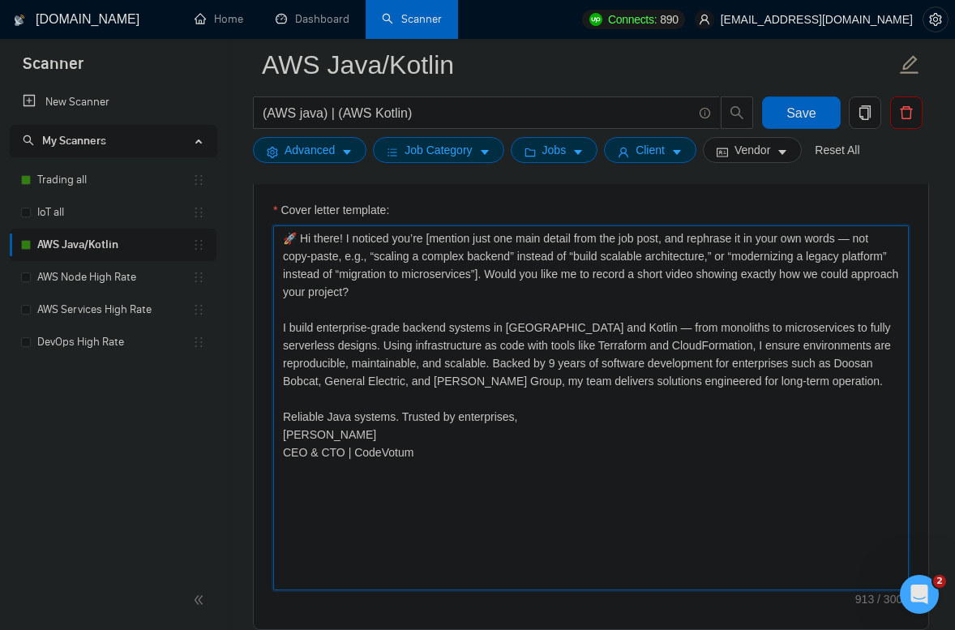
click at [541, 280] on textarea "🚀 Hi there! I noticed you’re [mention just one main detail from the job post, a…" at bounding box center [590, 407] width 635 height 365
click at [509, 290] on textarea "🚀 Hi there! I noticed you’re [mention just one main detail from the job post, a…" at bounding box center [590, 407] width 635 height 365
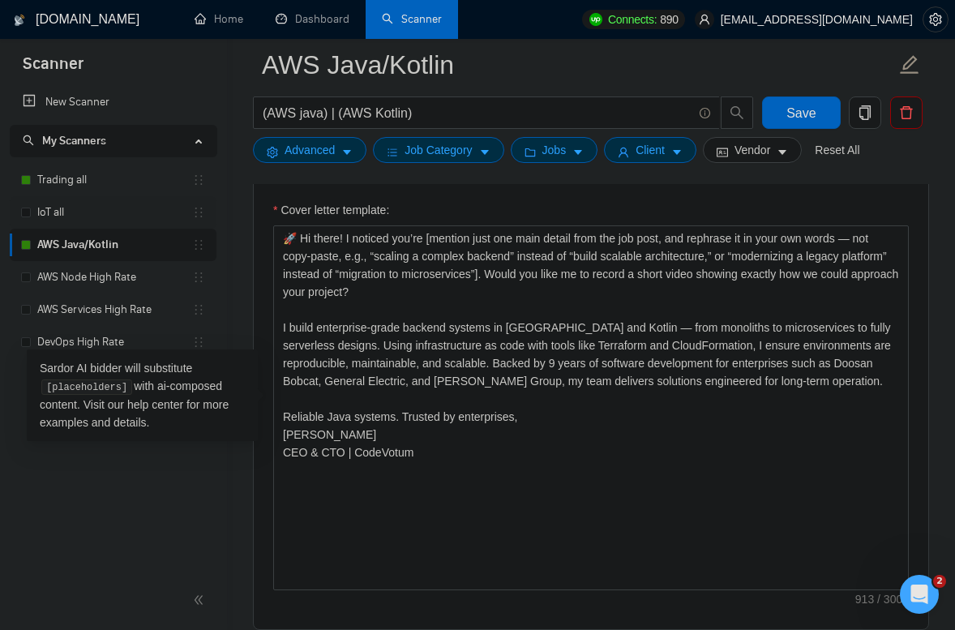
click at [102, 211] on link "IoT all" at bounding box center [114, 212] width 155 height 32
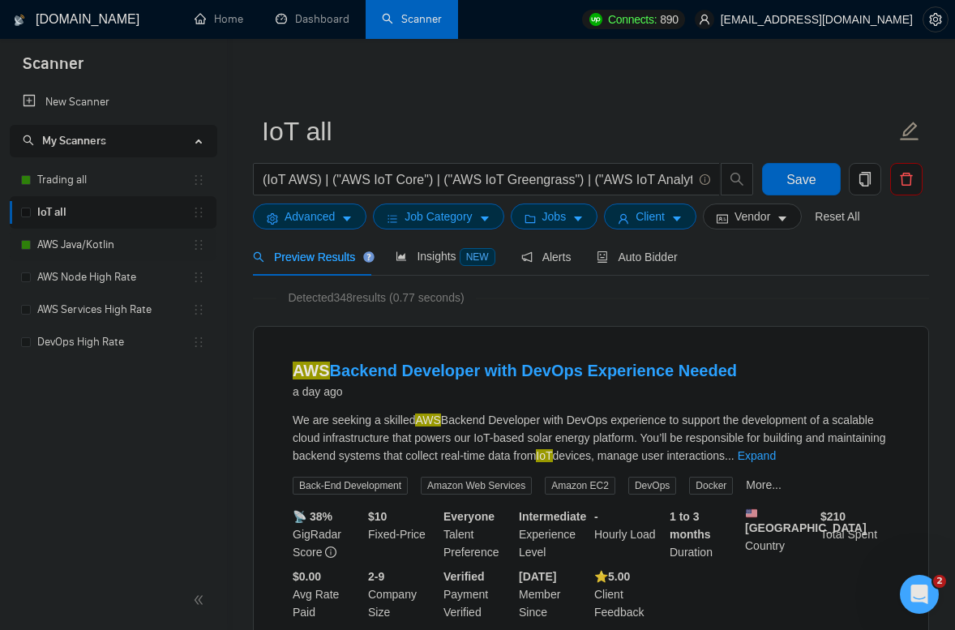
click at [73, 246] on link "AWS Java/Kotlin" at bounding box center [114, 245] width 155 height 32
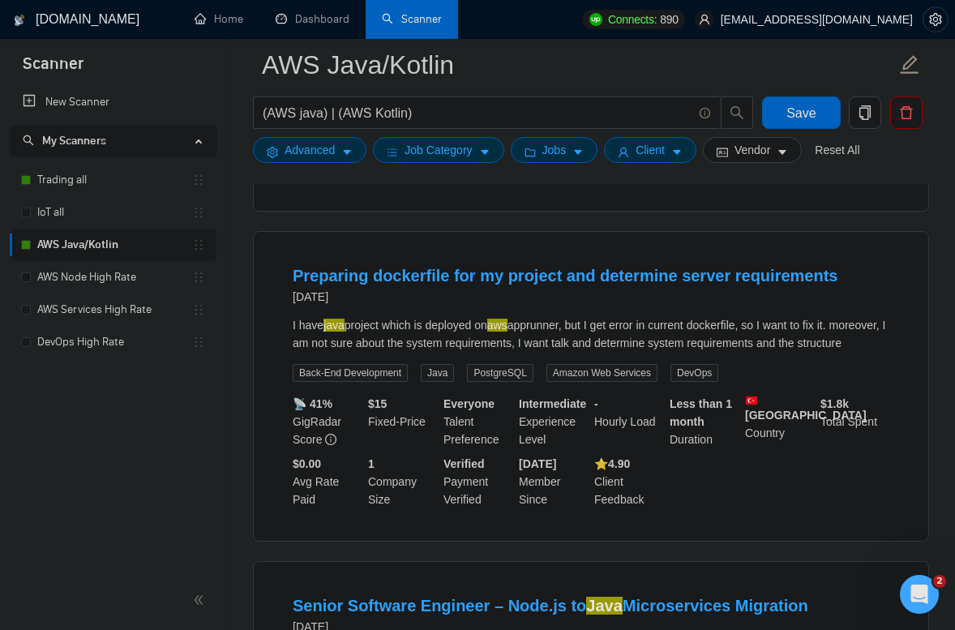
scroll to position [461, 0]
